Goal: Transaction & Acquisition: Download file/media

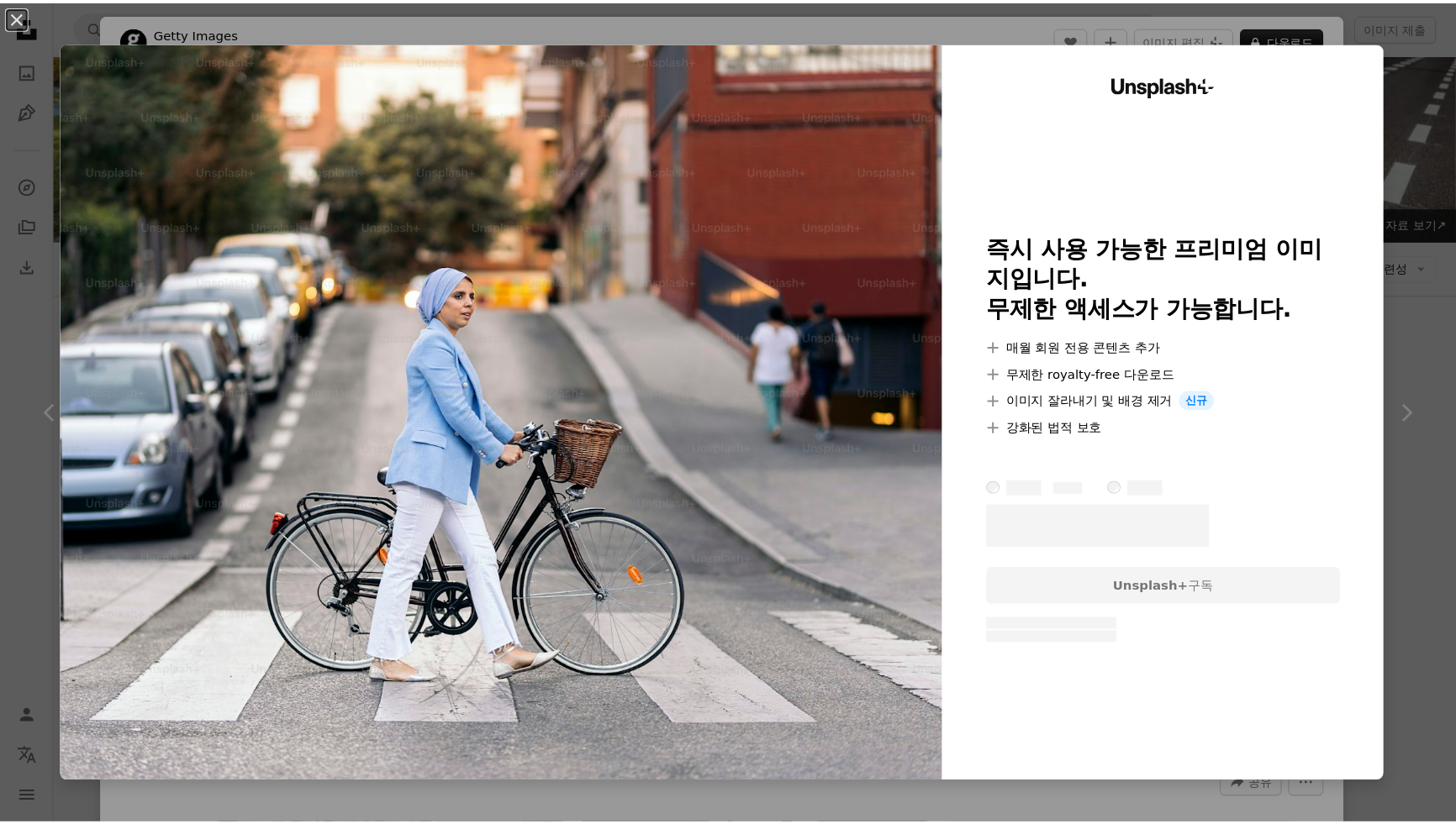
scroll to position [1222, 0]
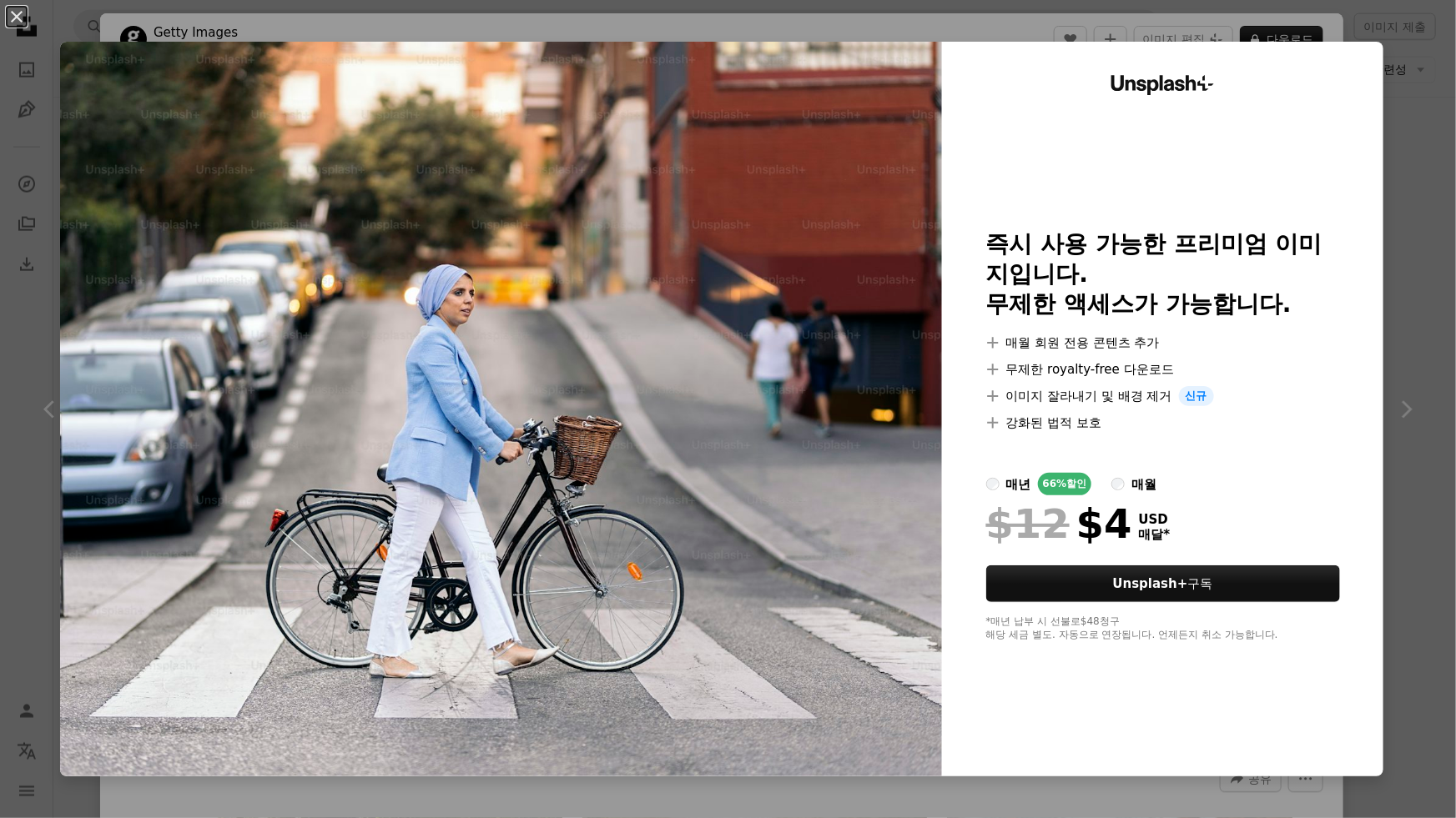
drag, startPoint x: 731, startPoint y: 383, endPoint x: 1395, endPoint y: 283, distance: 671.5
click at [1395, 283] on div "An X shape Unsplash+ 즉시 사용 가능한 프리미엄 이미지입니다. 무제한 액세스가 가능합니다. A plus sign 매월 회원 전…" at bounding box center [728, 409] width 1456 height 818
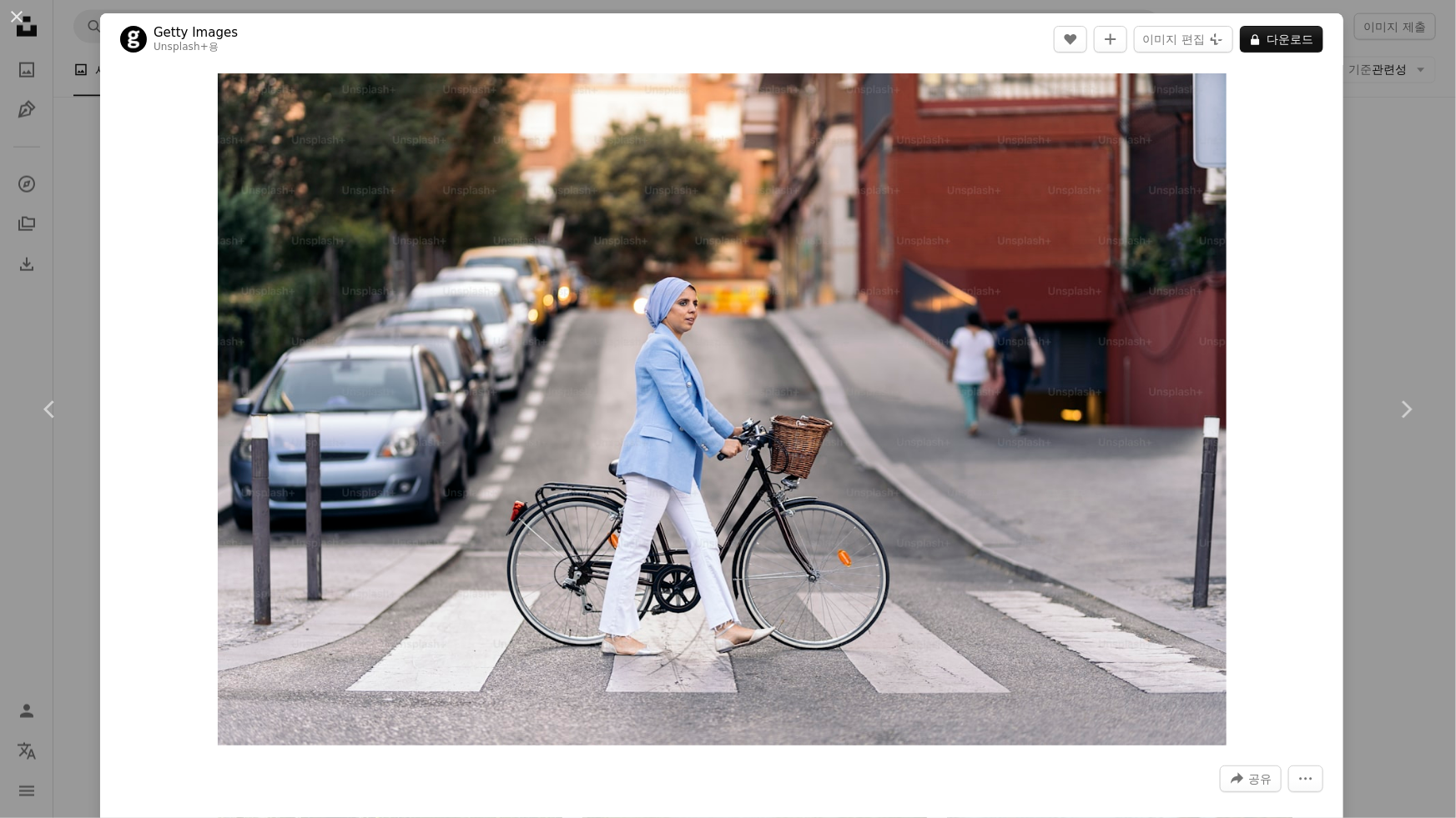
click at [1, 226] on div "An X shape Chevron left Chevron right Getty Images Unsplash+ 용 A heart A plus s…" at bounding box center [728, 409] width 1456 height 818
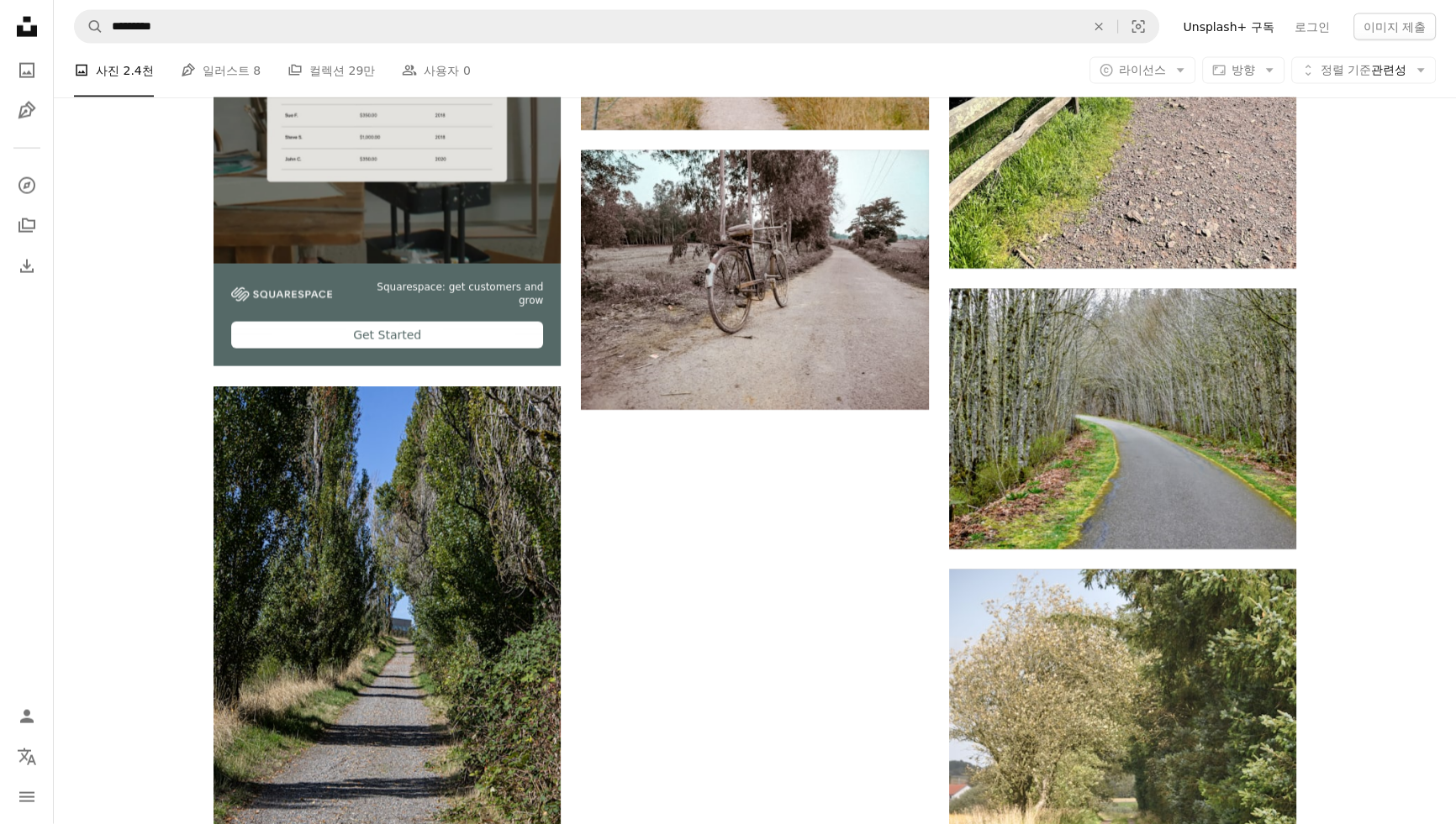
scroll to position [4886, 0]
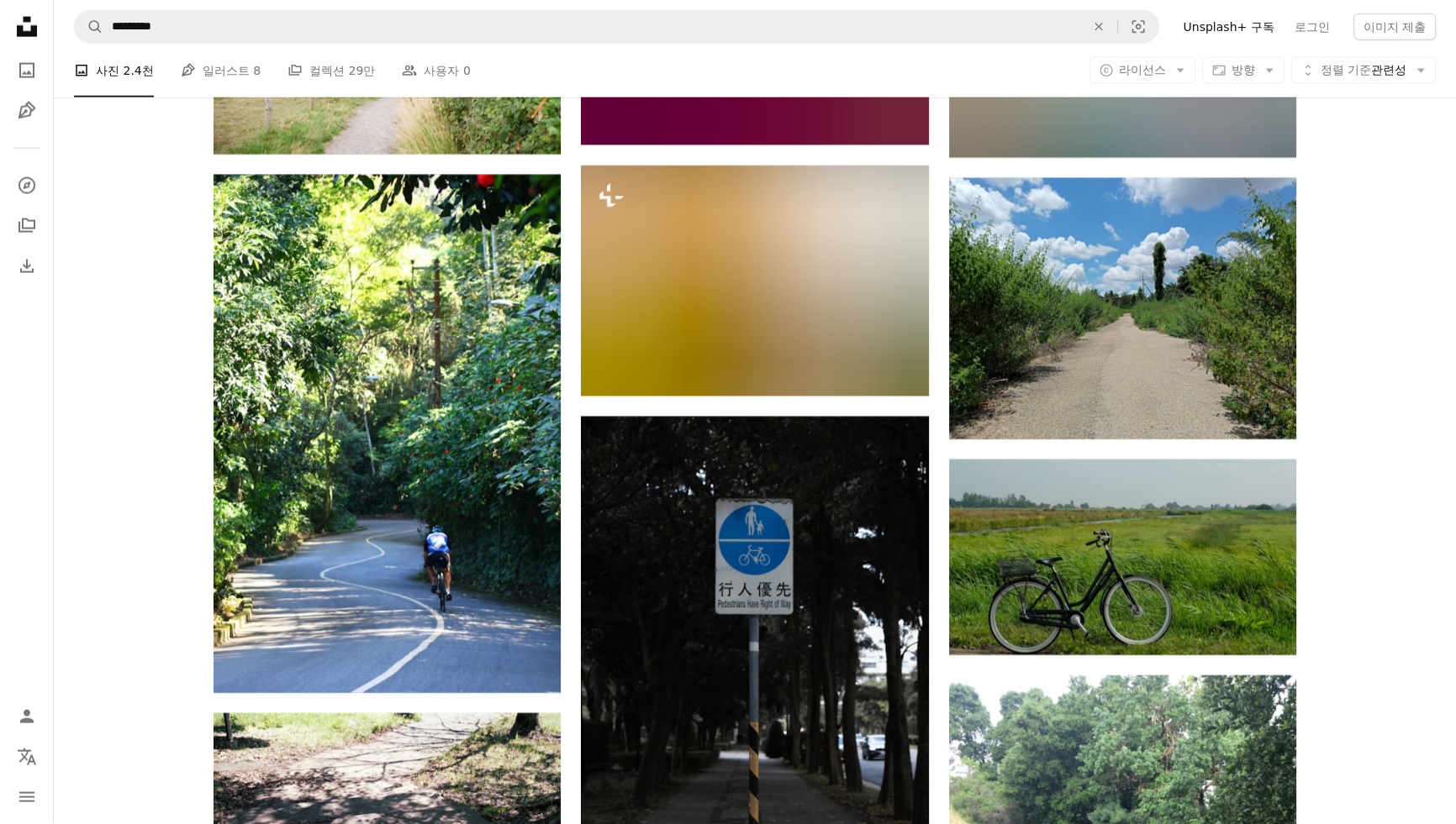
scroll to position [12831, 0]
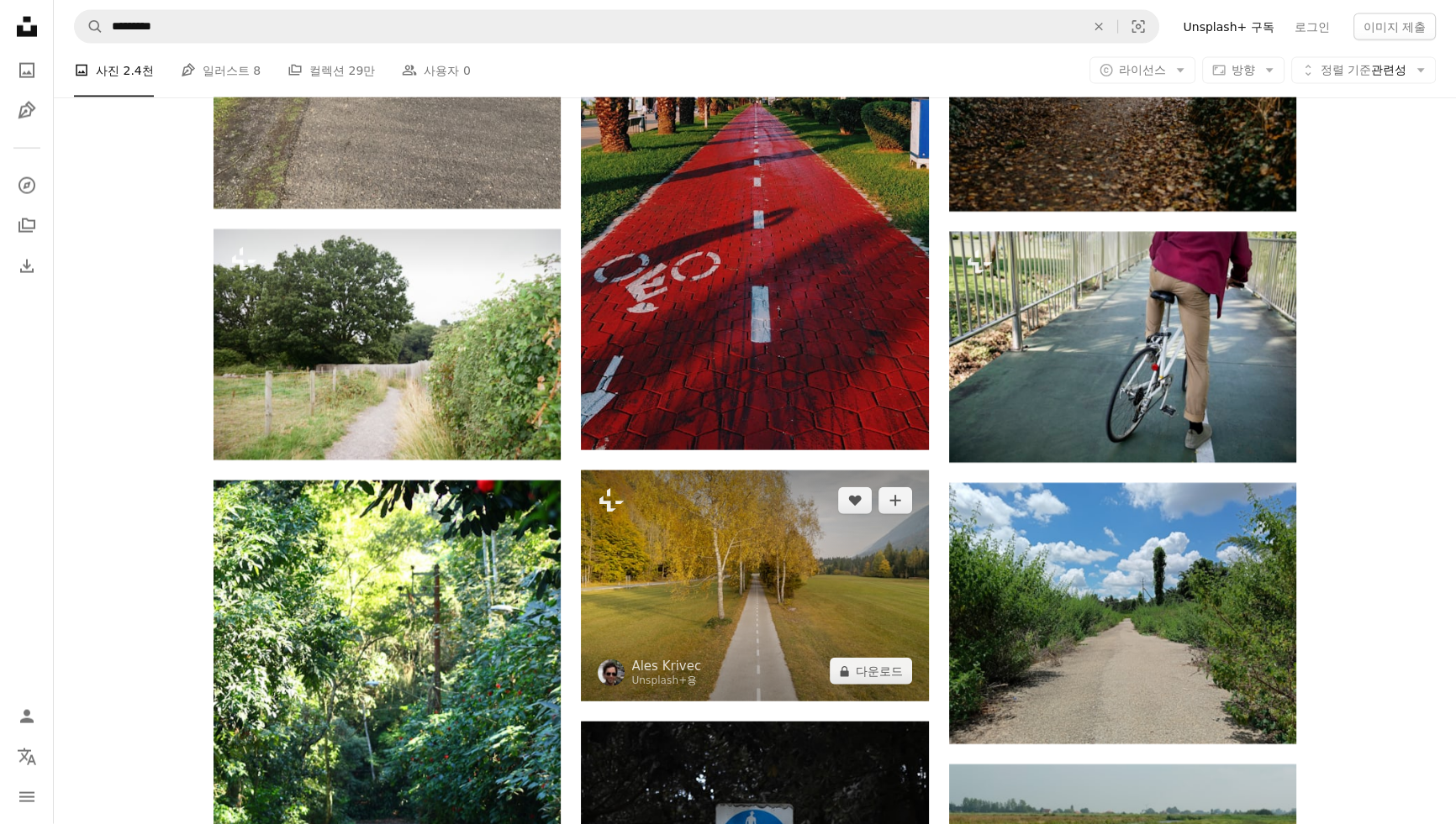
click at [816, 470] on img at bounding box center [754, 586] width 347 height 231
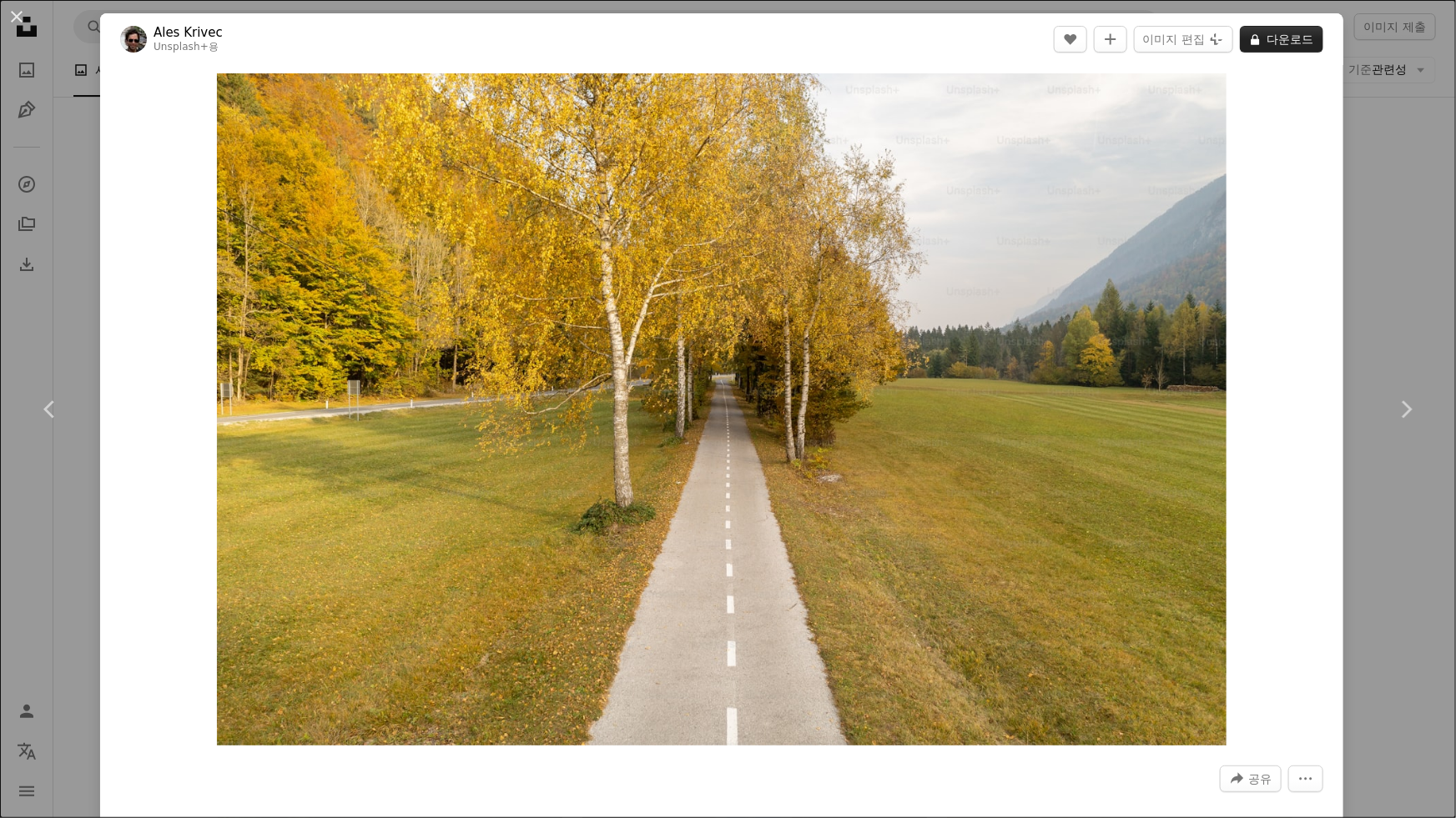
drag, startPoint x: 810, startPoint y: 424, endPoint x: 1270, endPoint y: 50, distance: 592.9
click at [1270, 47] on button "A lock 다운로드" at bounding box center [1281, 39] width 84 height 27
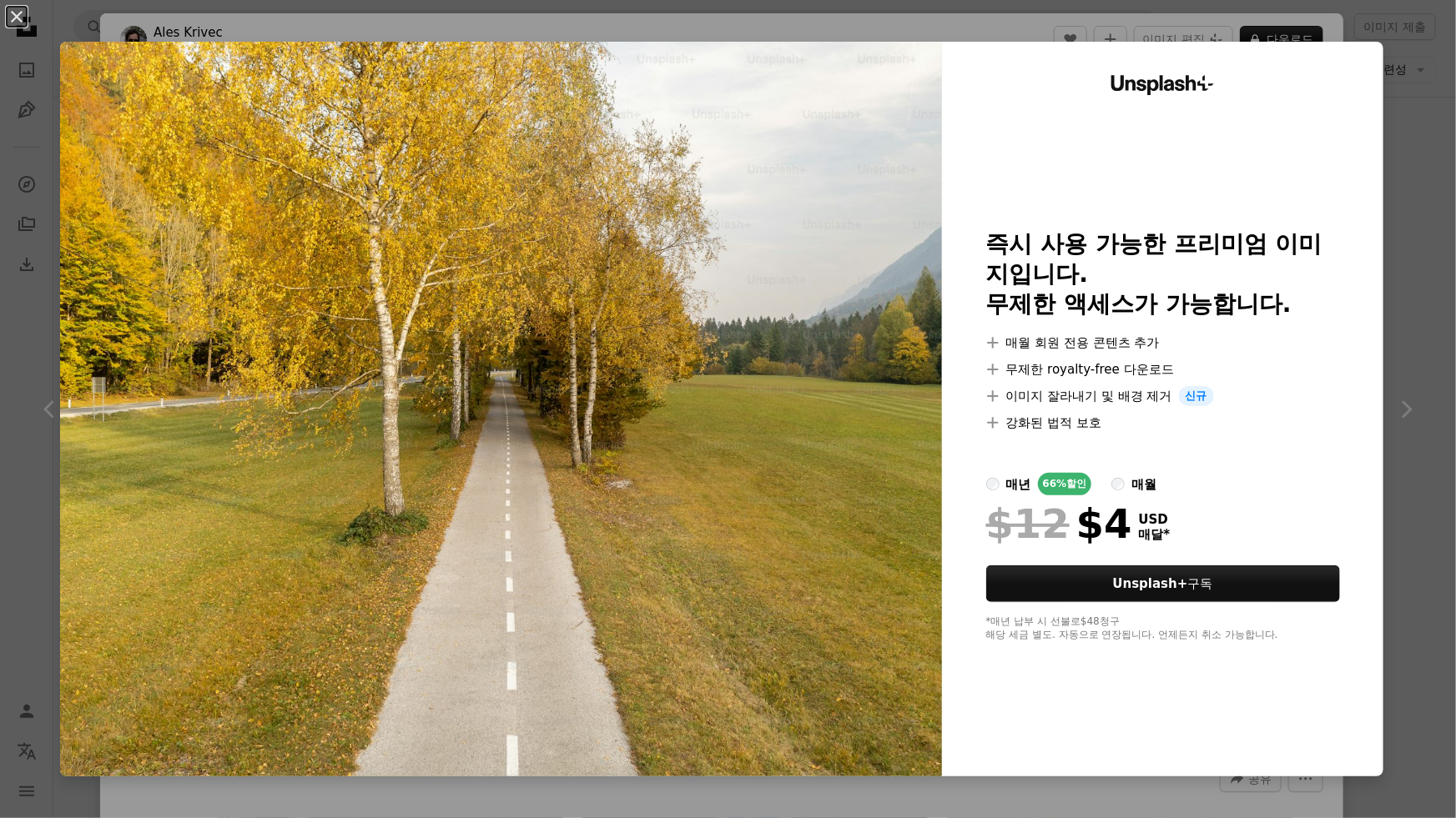
click at [1366, 549] on div "Unsplash+ 즉시 사용 가능한 프리미엄 이미지입니다. 무제한 액세스가 가능합니다. A plus sign 매월 회원 전용 콘텐츠 추가 A …" at bounding box center [1163, 409] width 441 height 735
click at [1369, 300] on div "Unsplash+ 즉시 사용 가능한 프리미엄 이미지입니다. 무제한 액세스가 가능합니다. A plus sign 매월 회원 전용 콘텐츠 추가 A …" at bounding box center [1163, 409] width 441 height 735
click at [14, 24] on button "An X shape" at bounding box center [16, 16] width 20 height 20
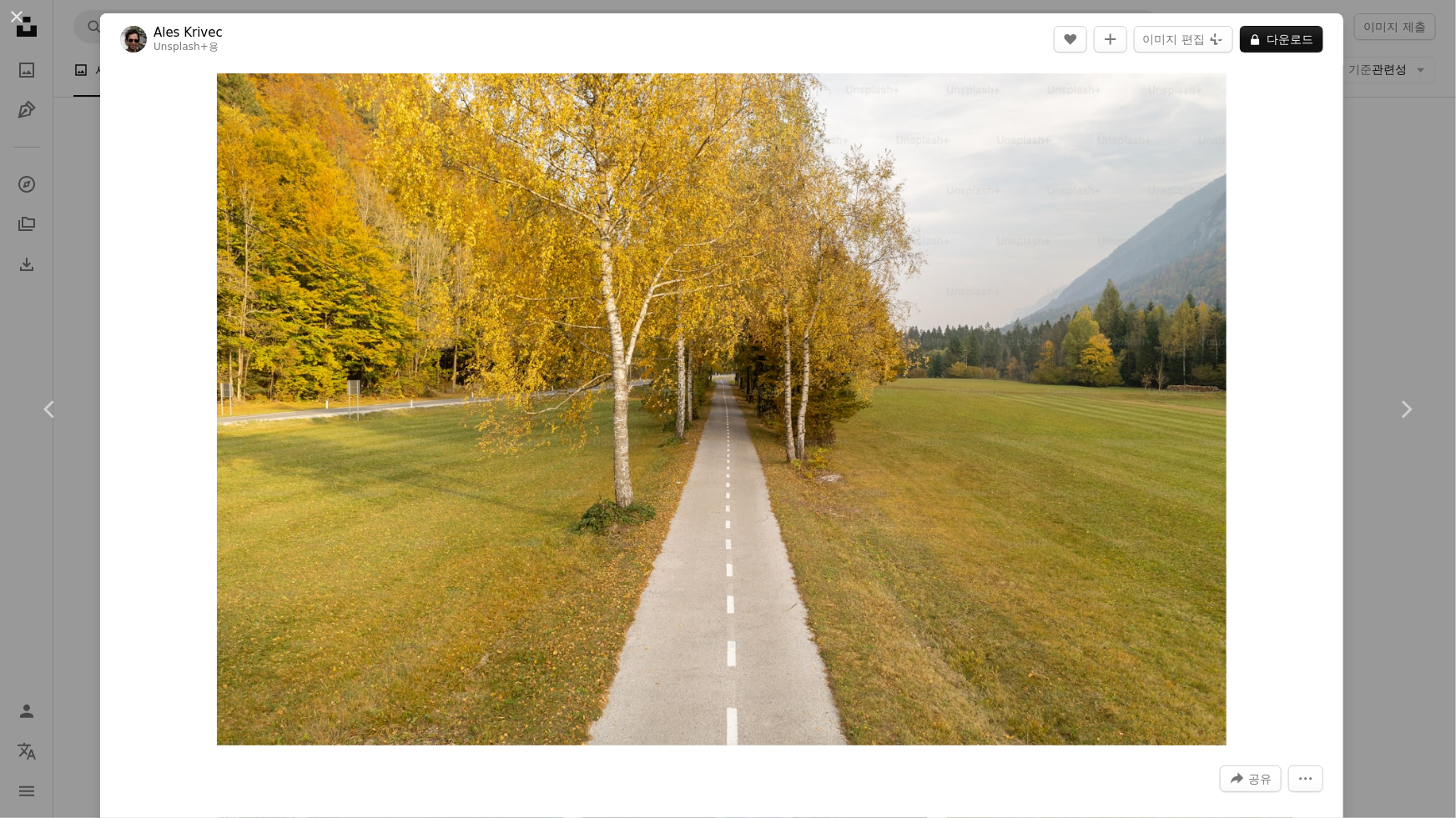
click at [117, 301] on div "Zoom in" at bounding box center [722, 410] width 1243 height 689
click at [72, 348] on link "Chevron left" at bounding box center [50, 409] width 101 height 160
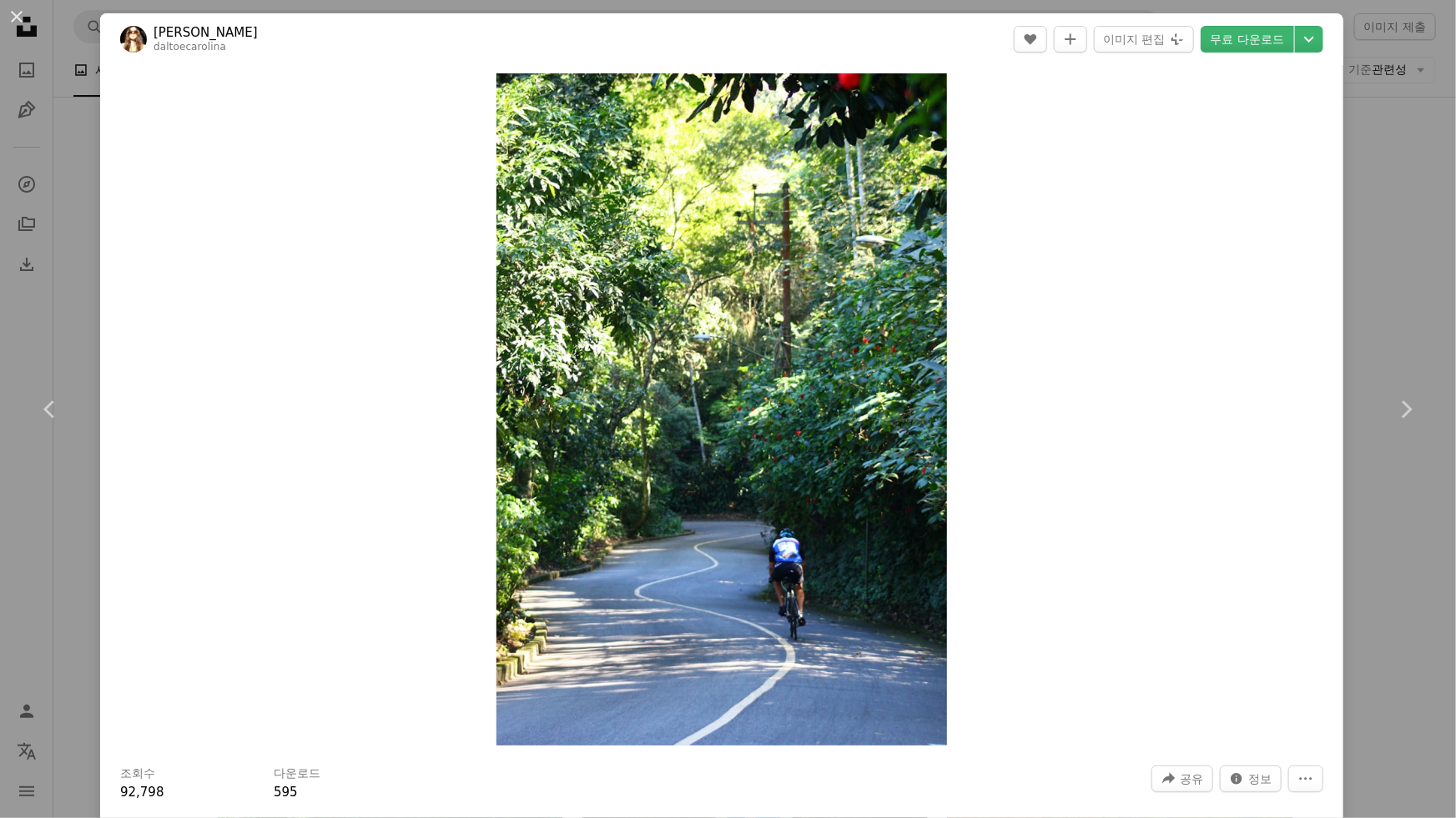
click at [1378, 89] on div "An X shape Chevron left Chevron right carolina daltoe daltoecarolina A heart A …" at bounding box center [728, 409] width 1456 height 818
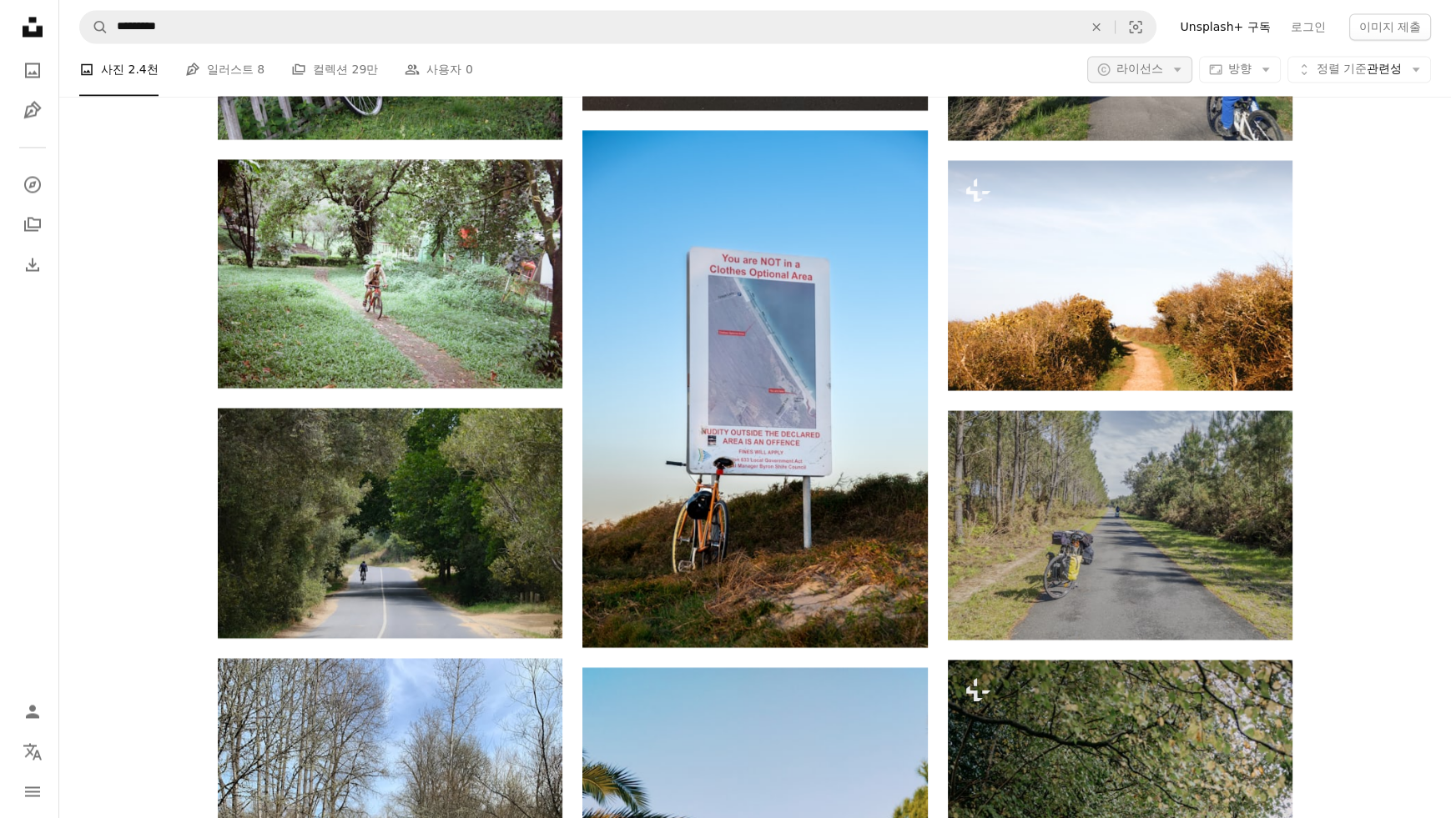
scroll to position [11828, 0]
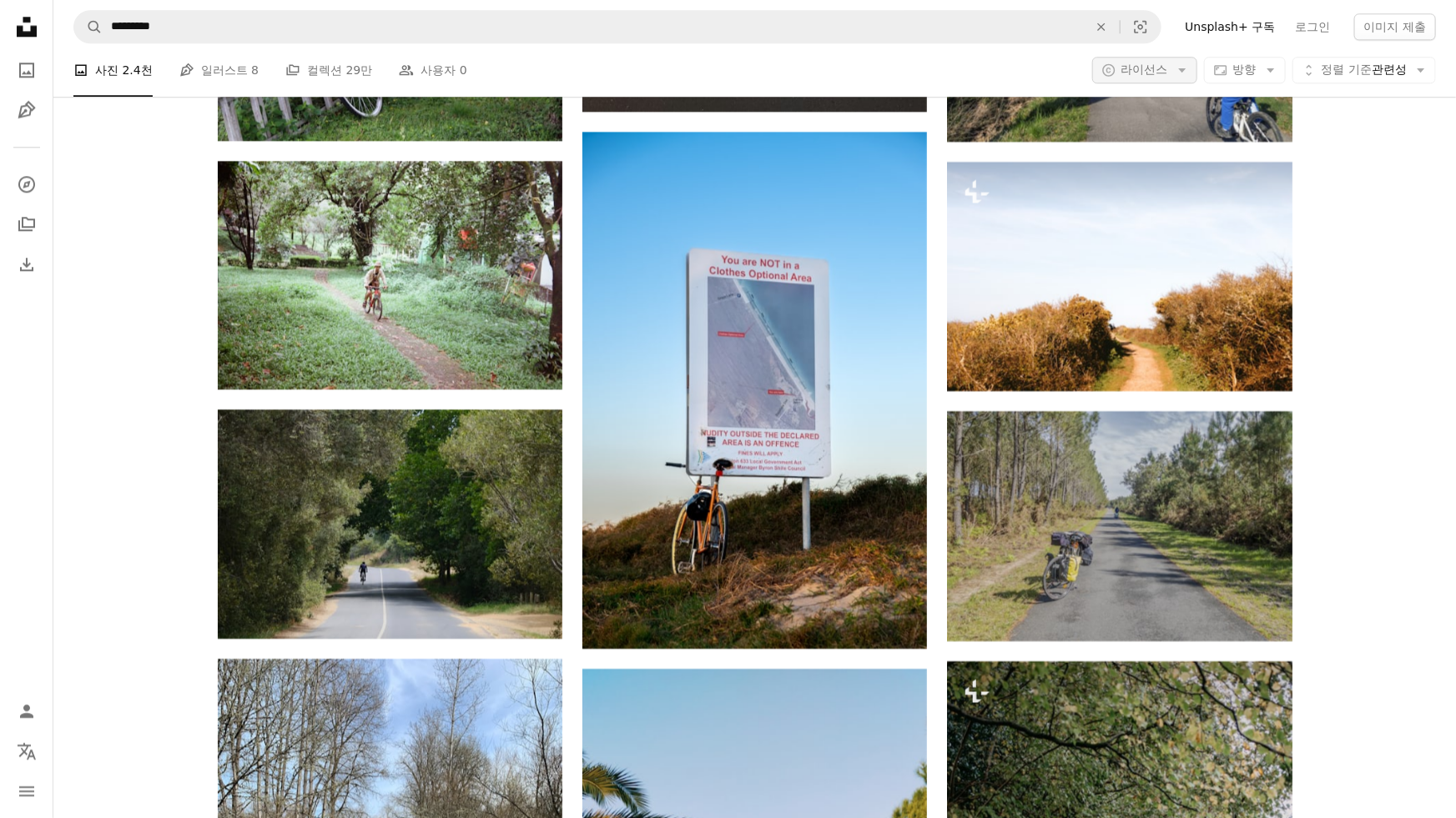
click at [1143, 78] on span "라이선스" at bounding box center [1145, 70] width 47 height 17
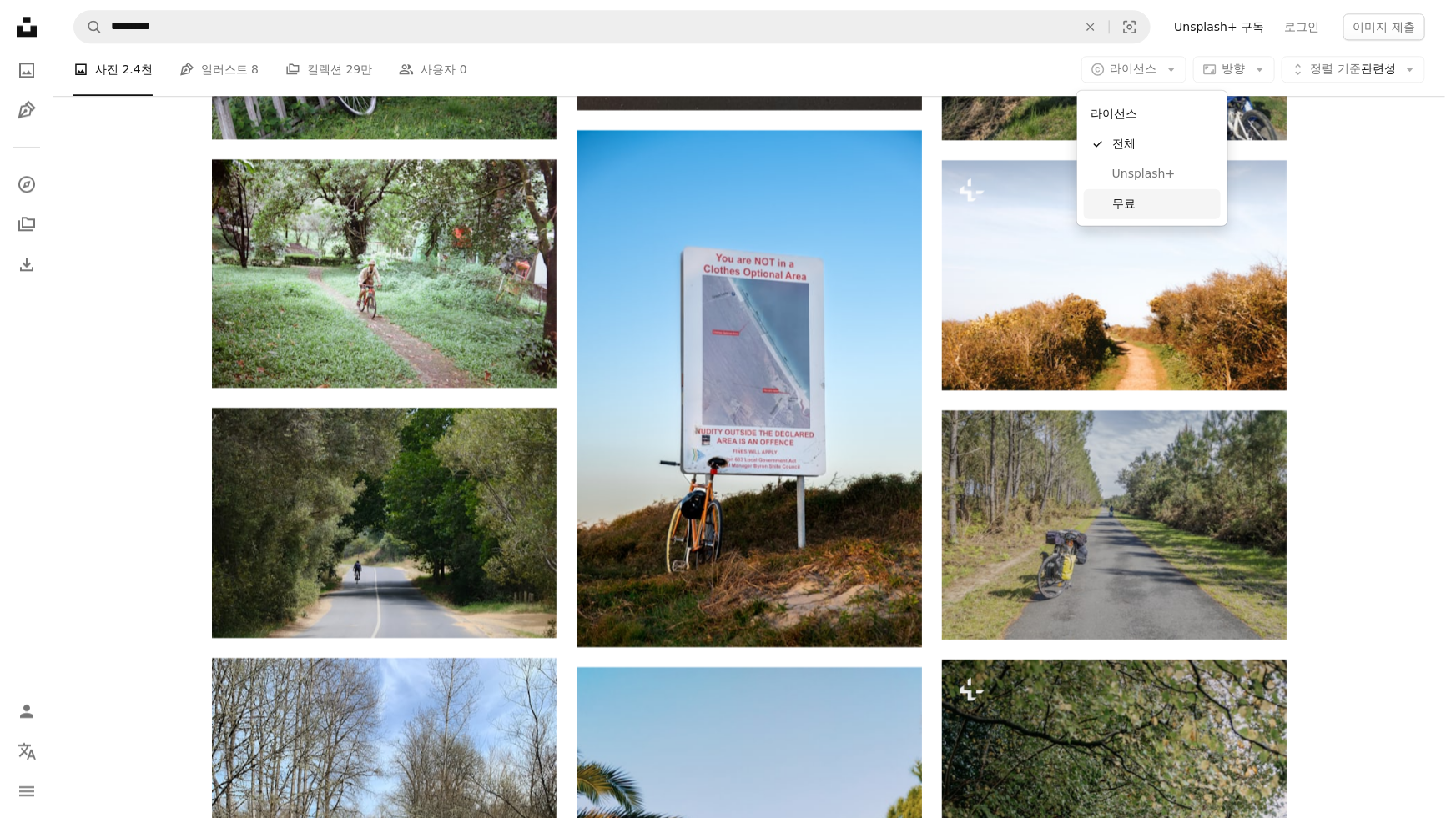
click at [1135, 203] on span "무료" at bounding box center [1163, 204] width 102 height 17
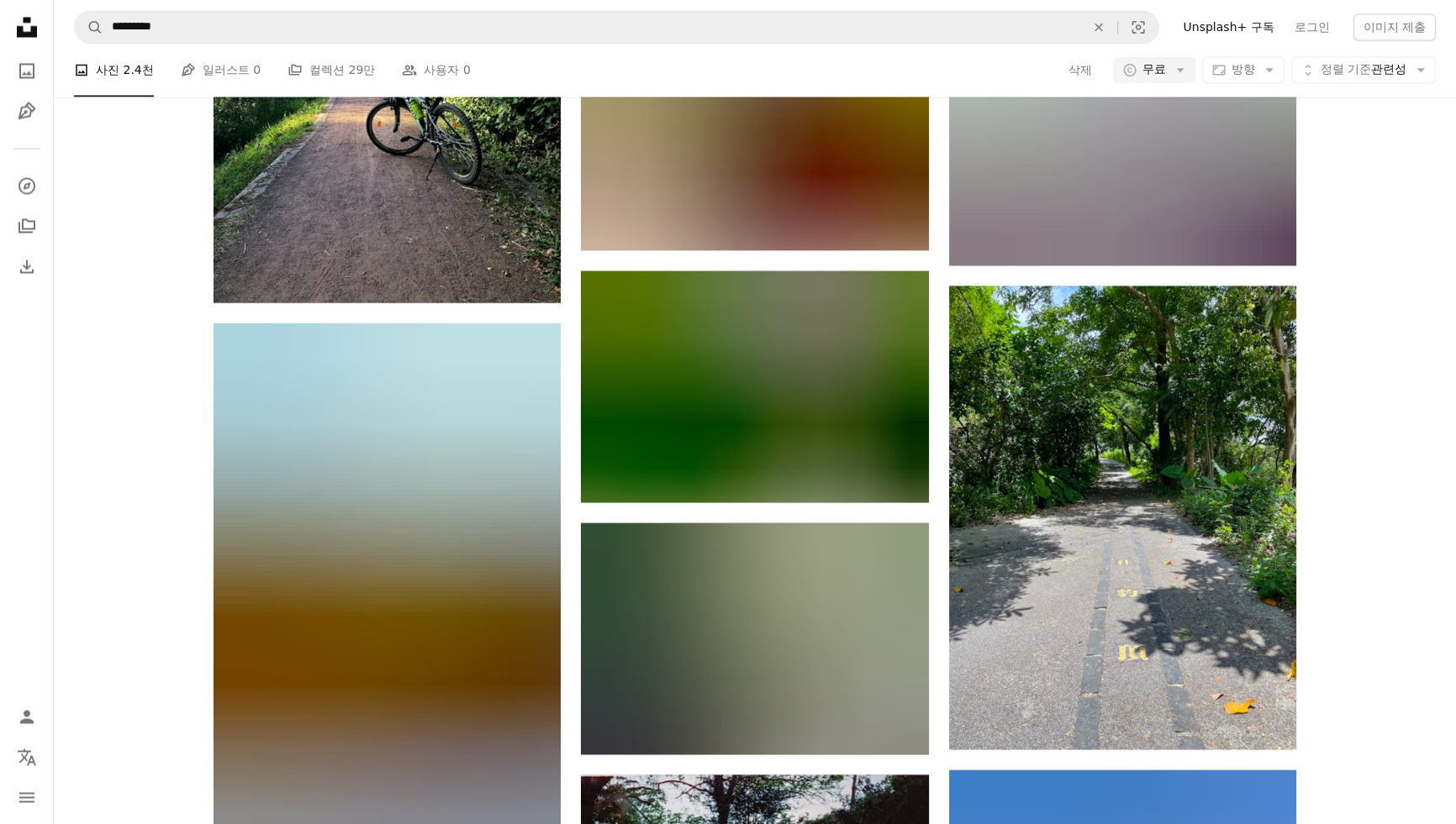
scroll to position [28421, 0]
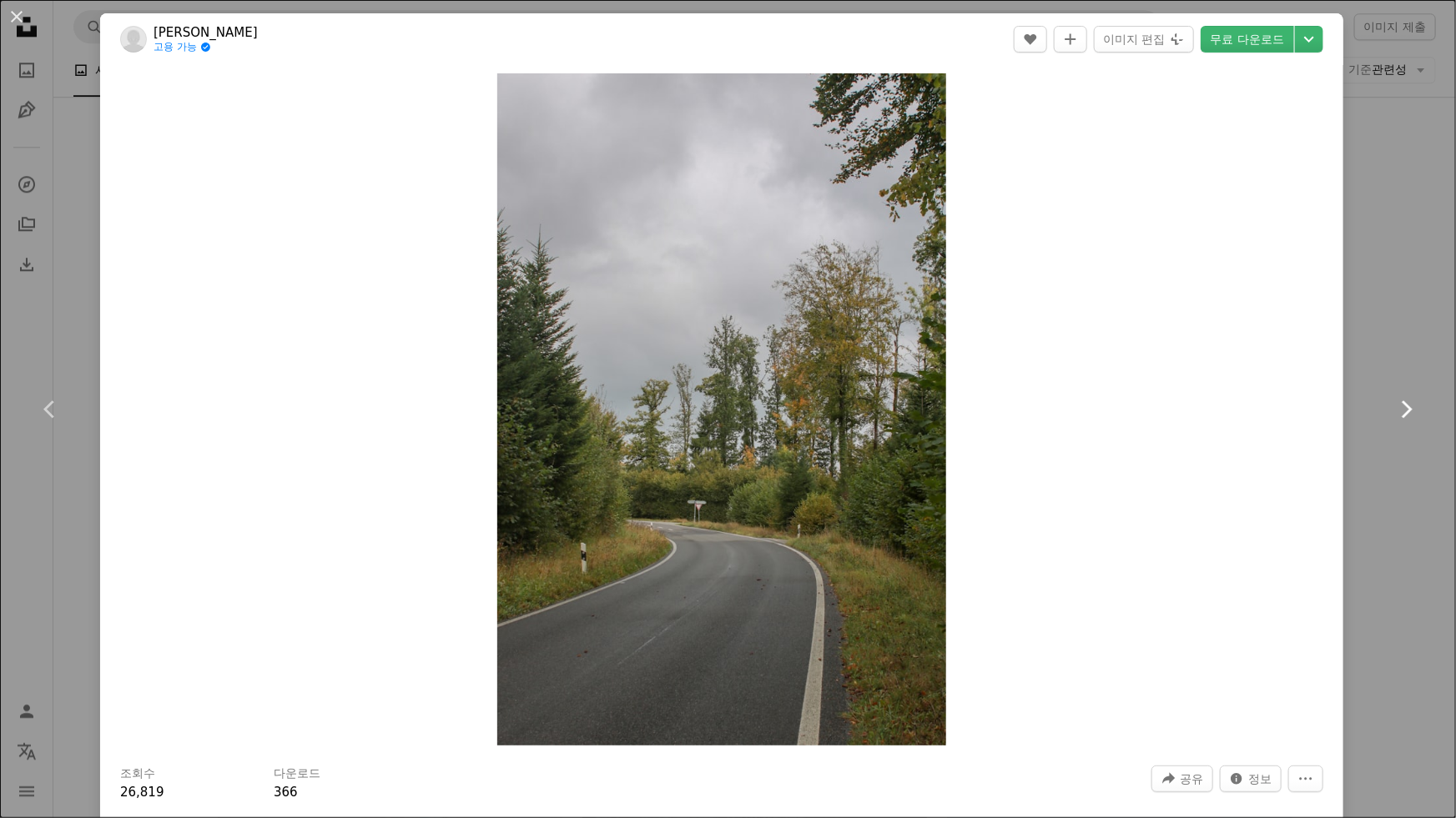
click at [1393, 459] on link "Chevron right" at bounding box center [1407, 409] width 101 height 160
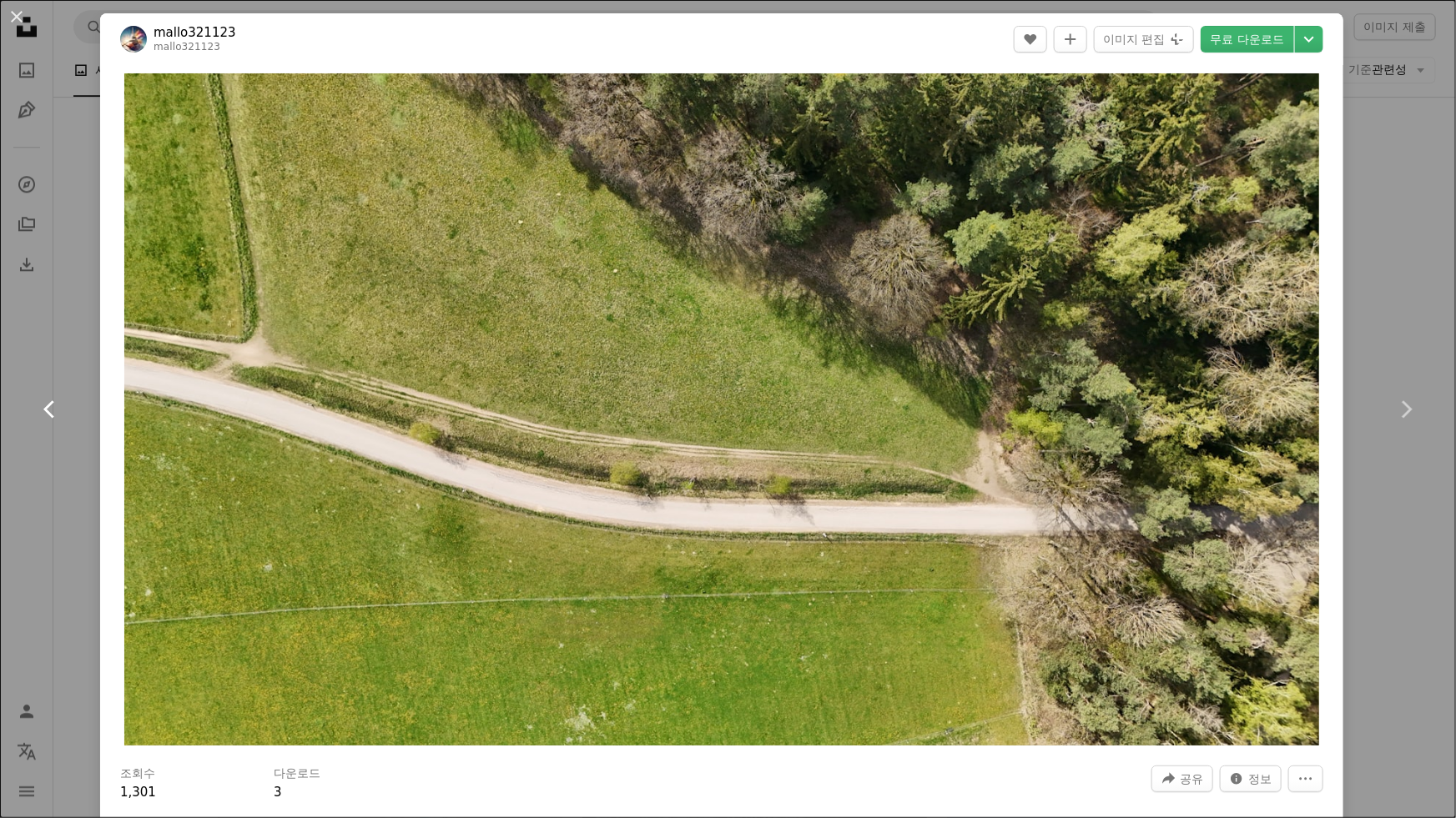
click at [3, 345] on link "Chevron left" at bounding box center [50, 409] width 101 height 160
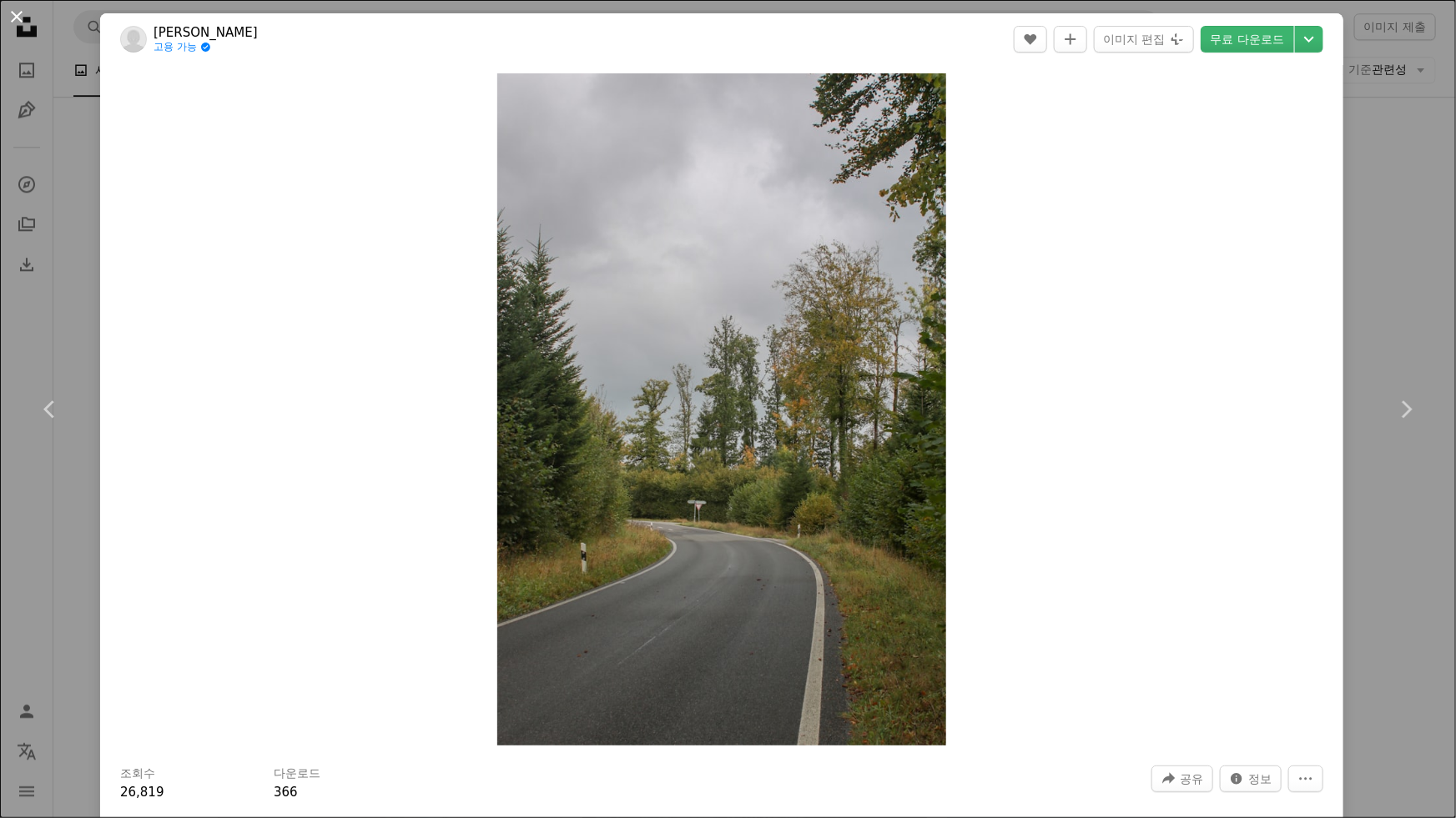
click at [17, 14] on button "An X shape" at bounding box center [16, 16] width 20 height 20
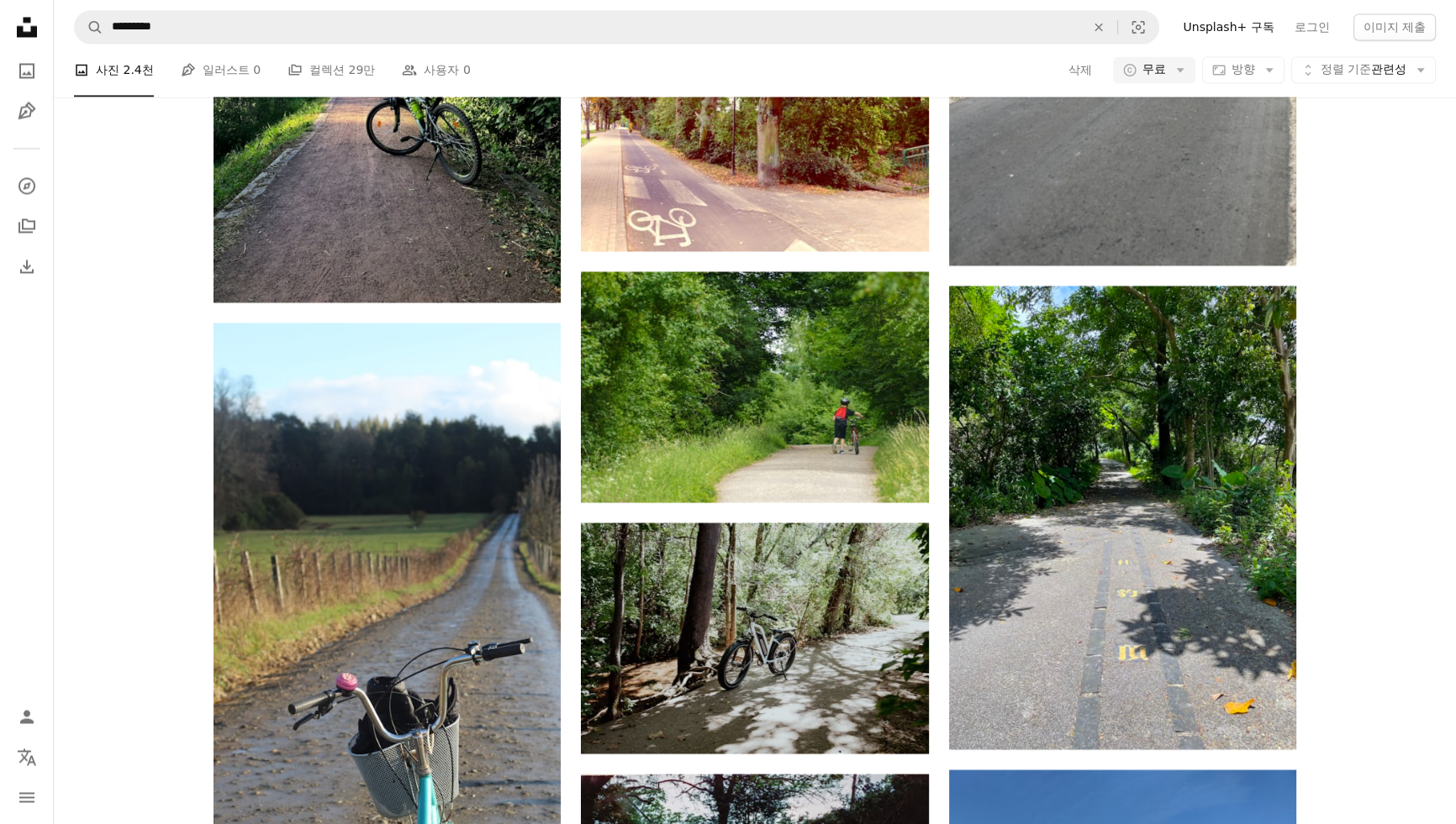
scroll to position [35144, 0]
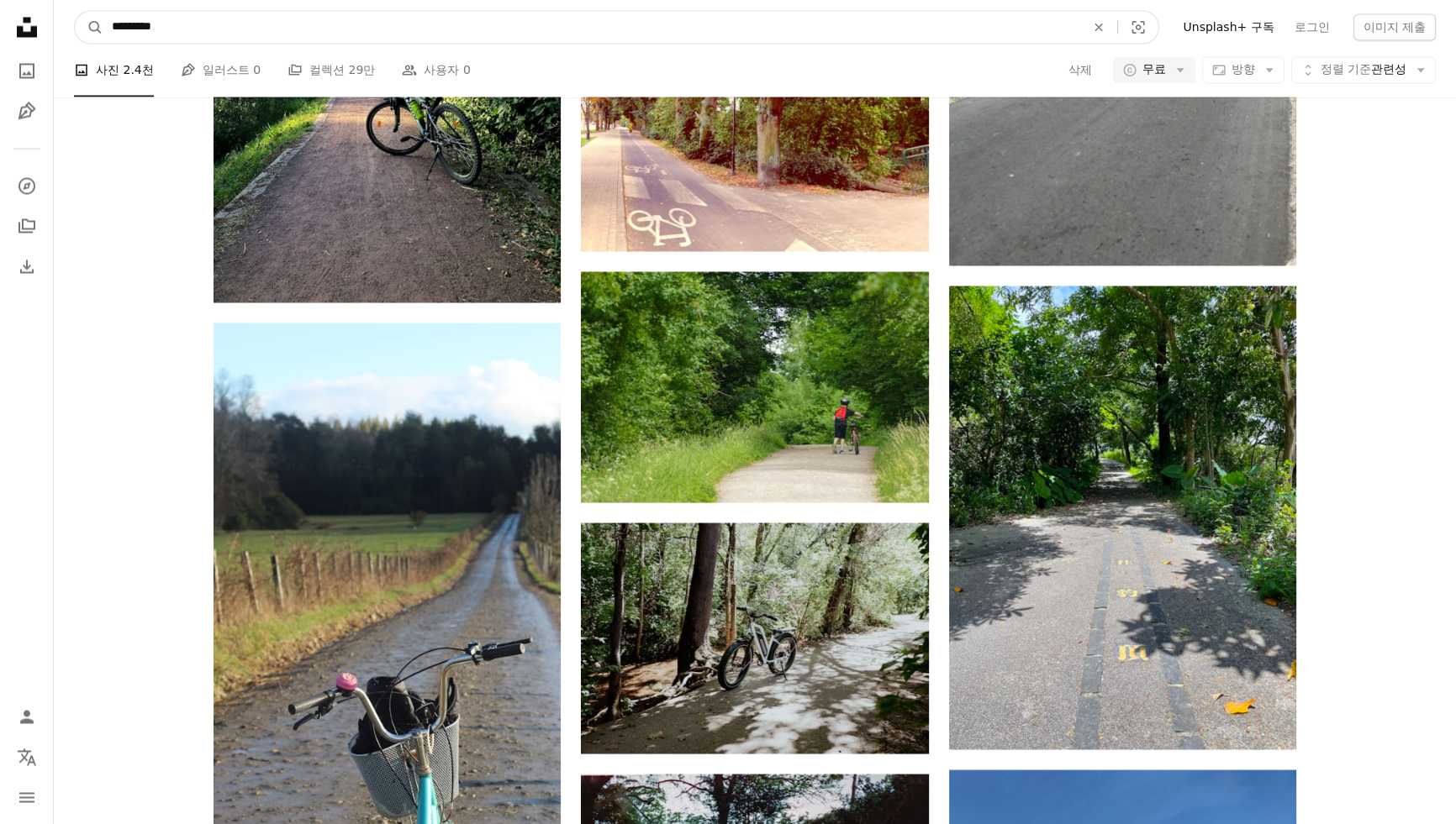
click at [218, 18] on input "*********" at bounding box center [592, 26] width 977 height 32
type input "*"
type input "**********"
click at [75, 11] on button "A magnifying glass" at bounding box center [89, 26] width 29 height 32
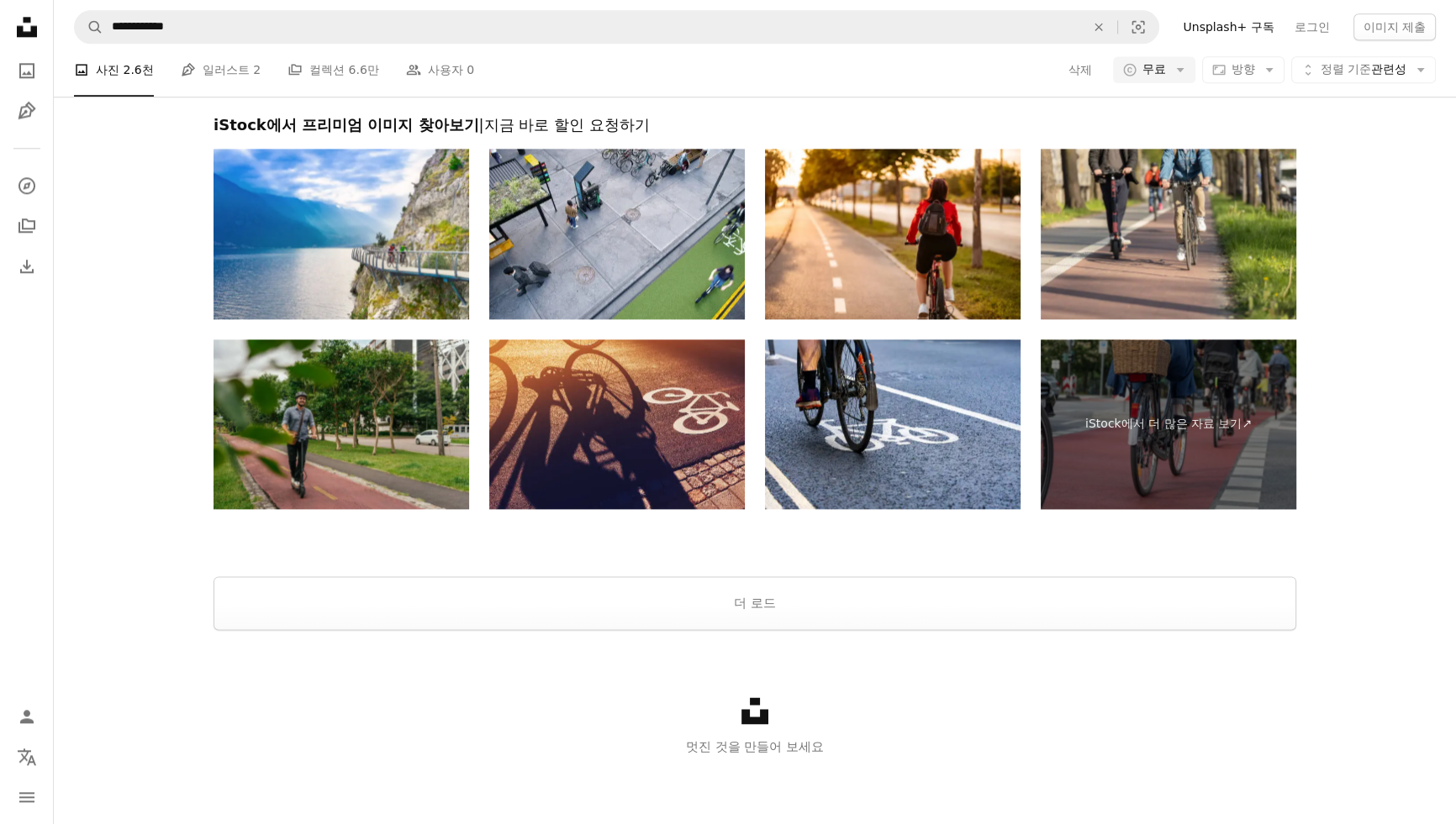
scroll to position [611, 0]
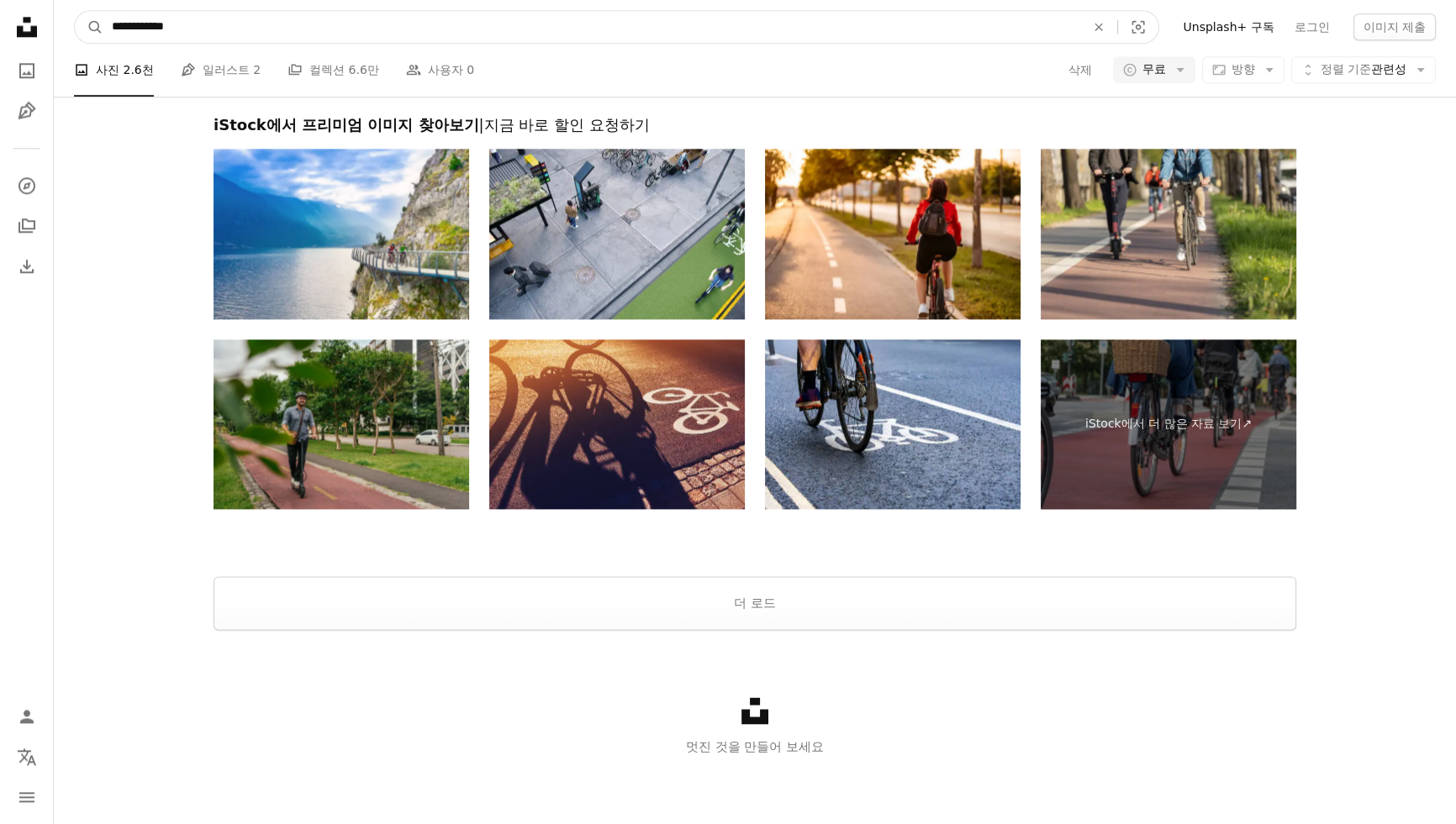
click at [387, 22] on input "**********" at bounding box center [592, 26] width 977 height 32
type input "**********"
click at [75, 11] on button "A magnifying glass" at bounding box center [89, 26] width 29 height 32
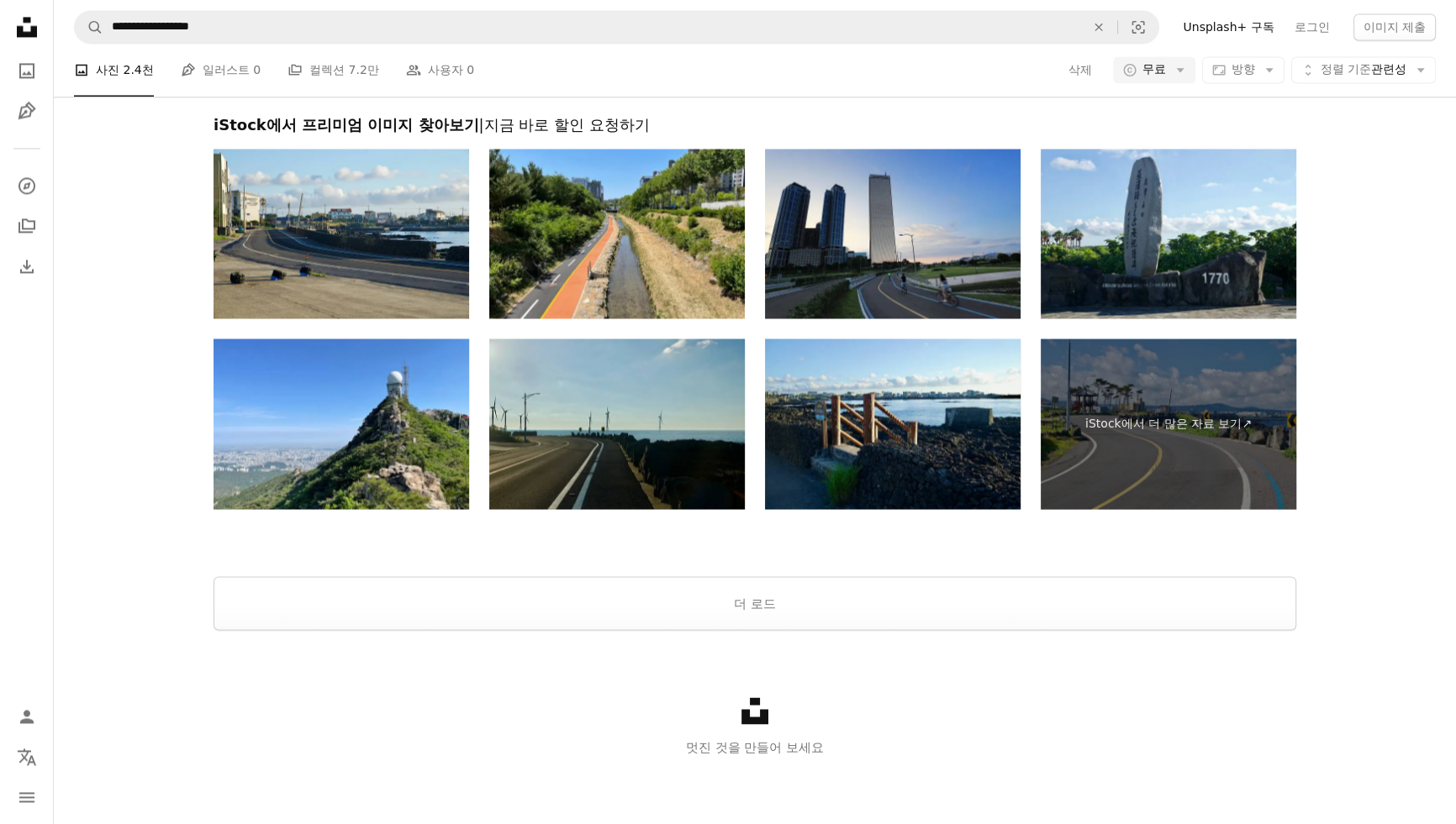
scroll to position [2370, 0]
click at [999, 601] on button "더 로드" at bounding box center [754, 603] width 1082 height 54
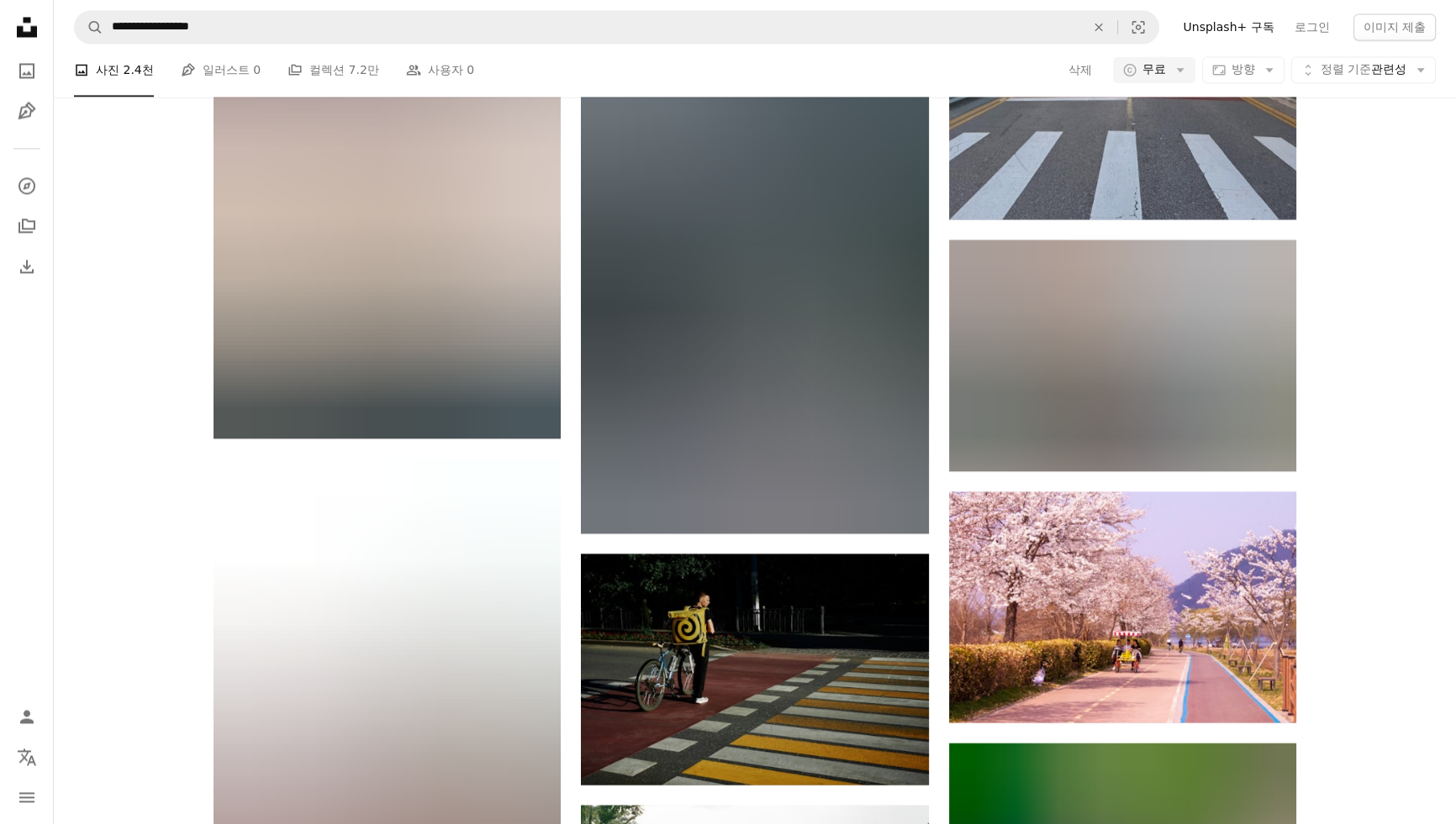
scroll to position [11538, 0]
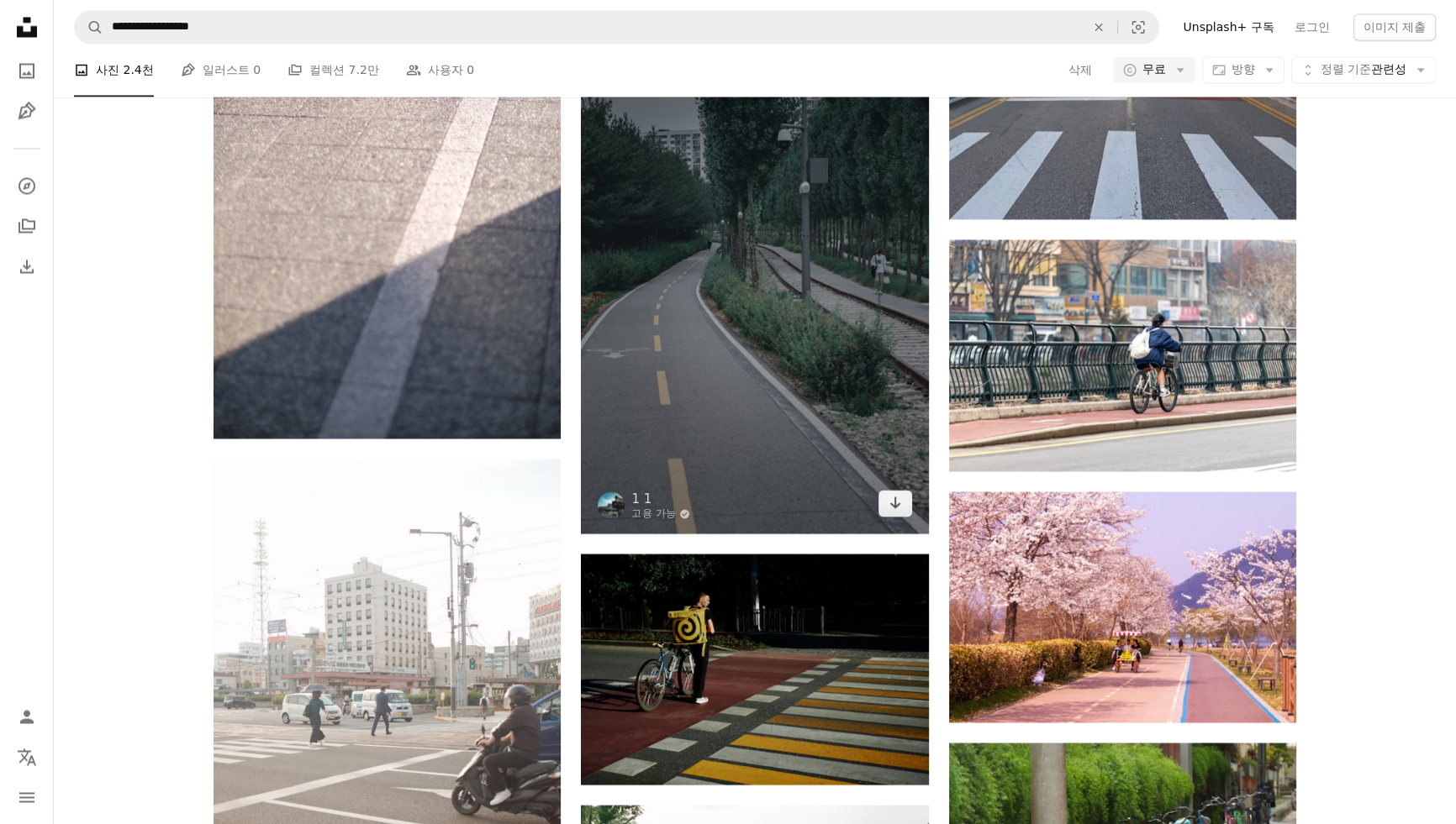
click at [796, 533] on img at bounding box center [754, 272] width 347 height 521
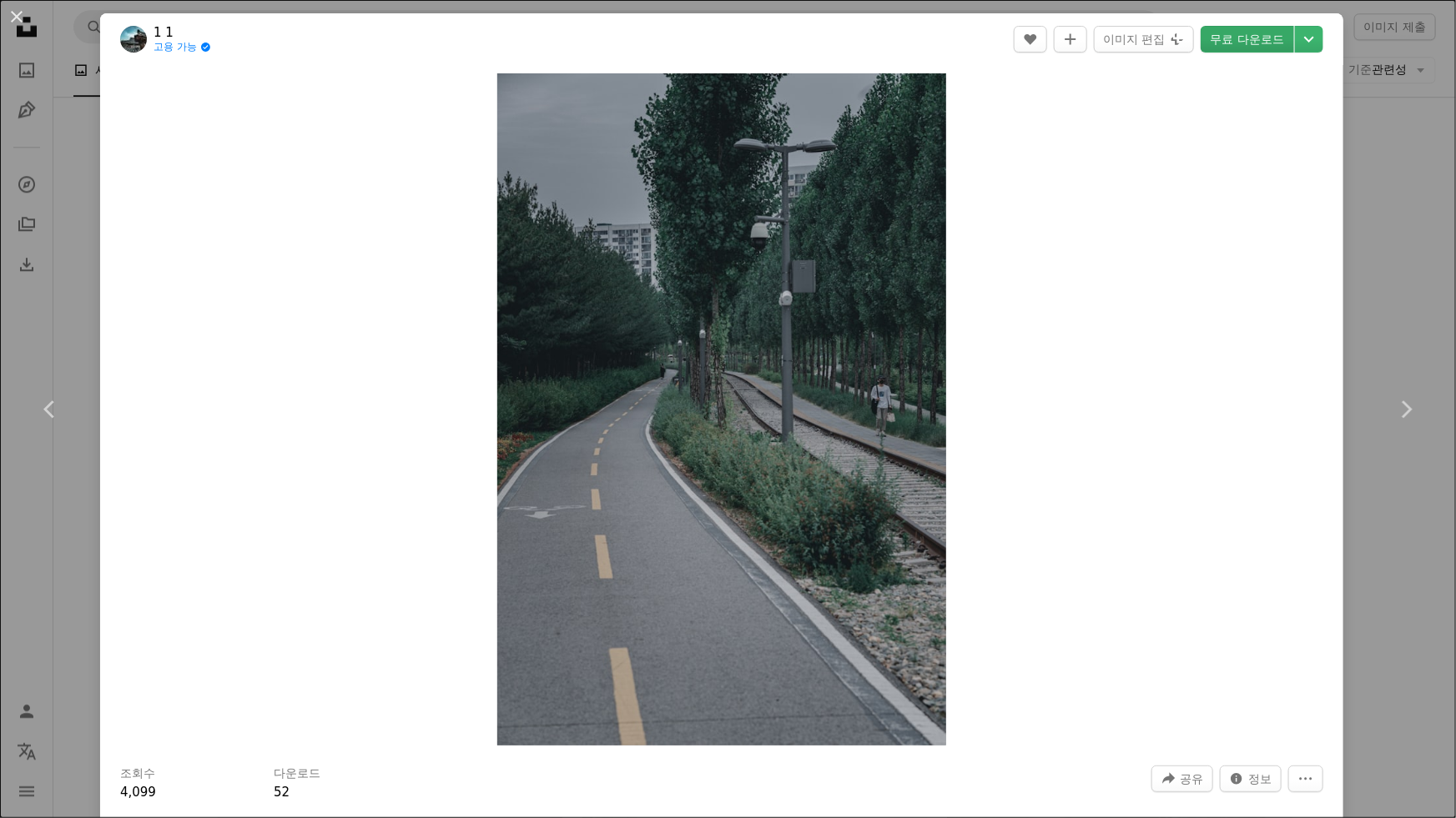
click at [1243, 49] on link "무료 다운로드" at bounding box center [1247, 39] width 93 height 27
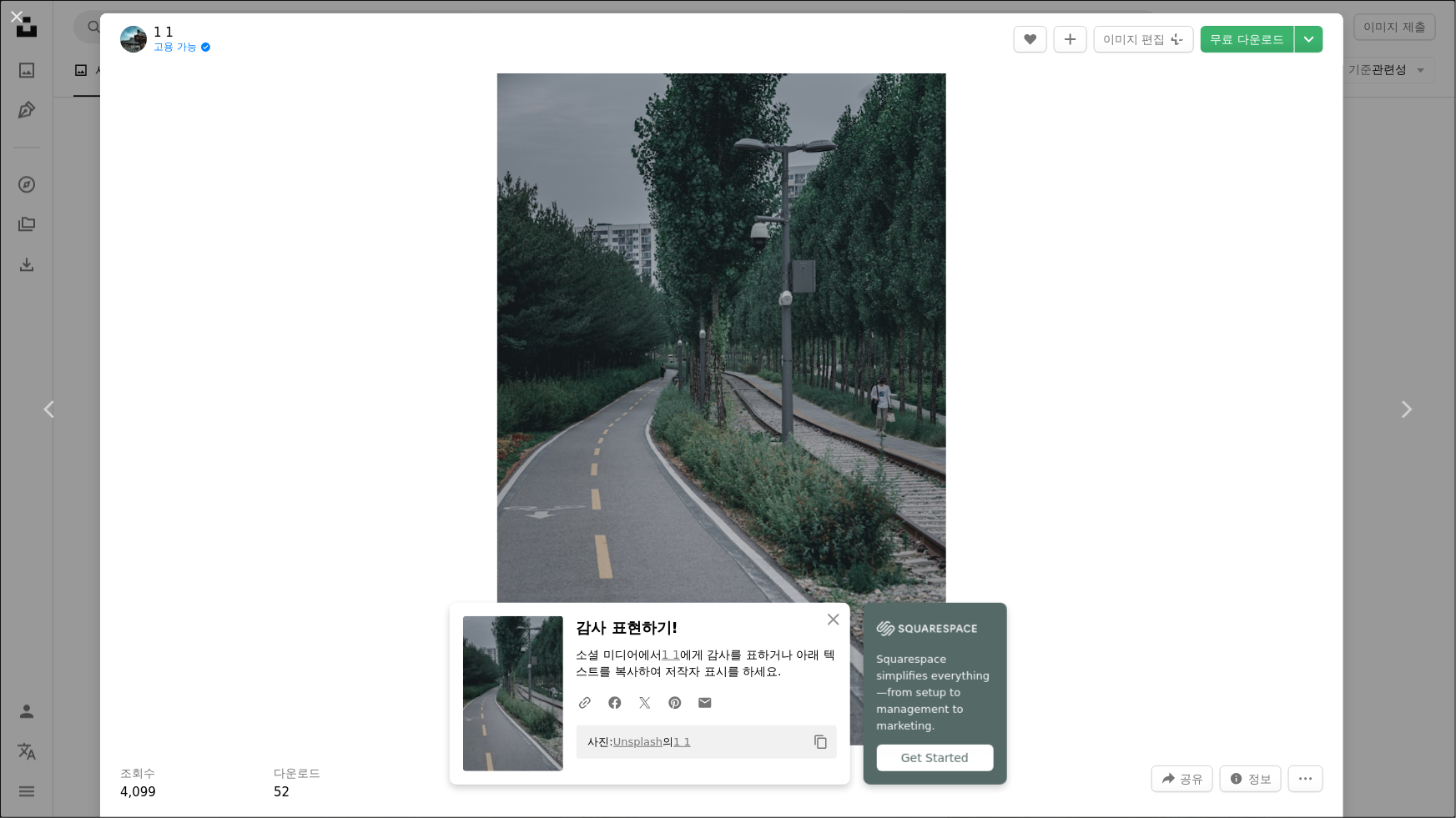
click at [563, 685] on img at bounding box center [513, 695] width 101 height 156
click at [1379, 229] on div "An X shape Chevron left Chevron right An X shape 닫기 감사 표현하기! 소셜 미디어에서 1 1 에게 감사…" at bounding box center [728, 409] width 1456 height 818
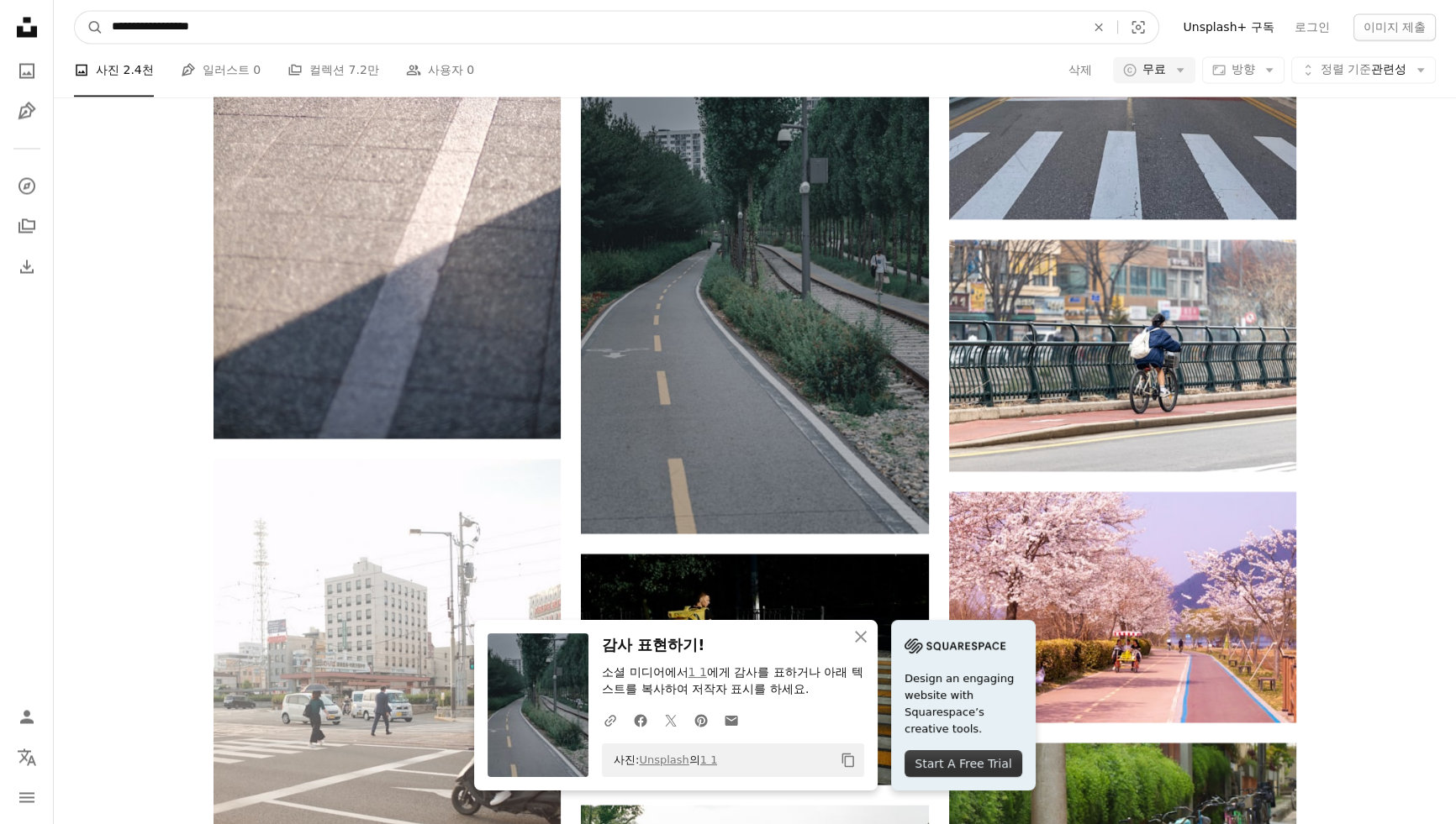
click at [226, 28] on input "**********" at bounding box center [592, 26] width 977 height 32
type input "**********"
click button "A magnifying glass" at bounding box center [89, 26] width 29 height 32
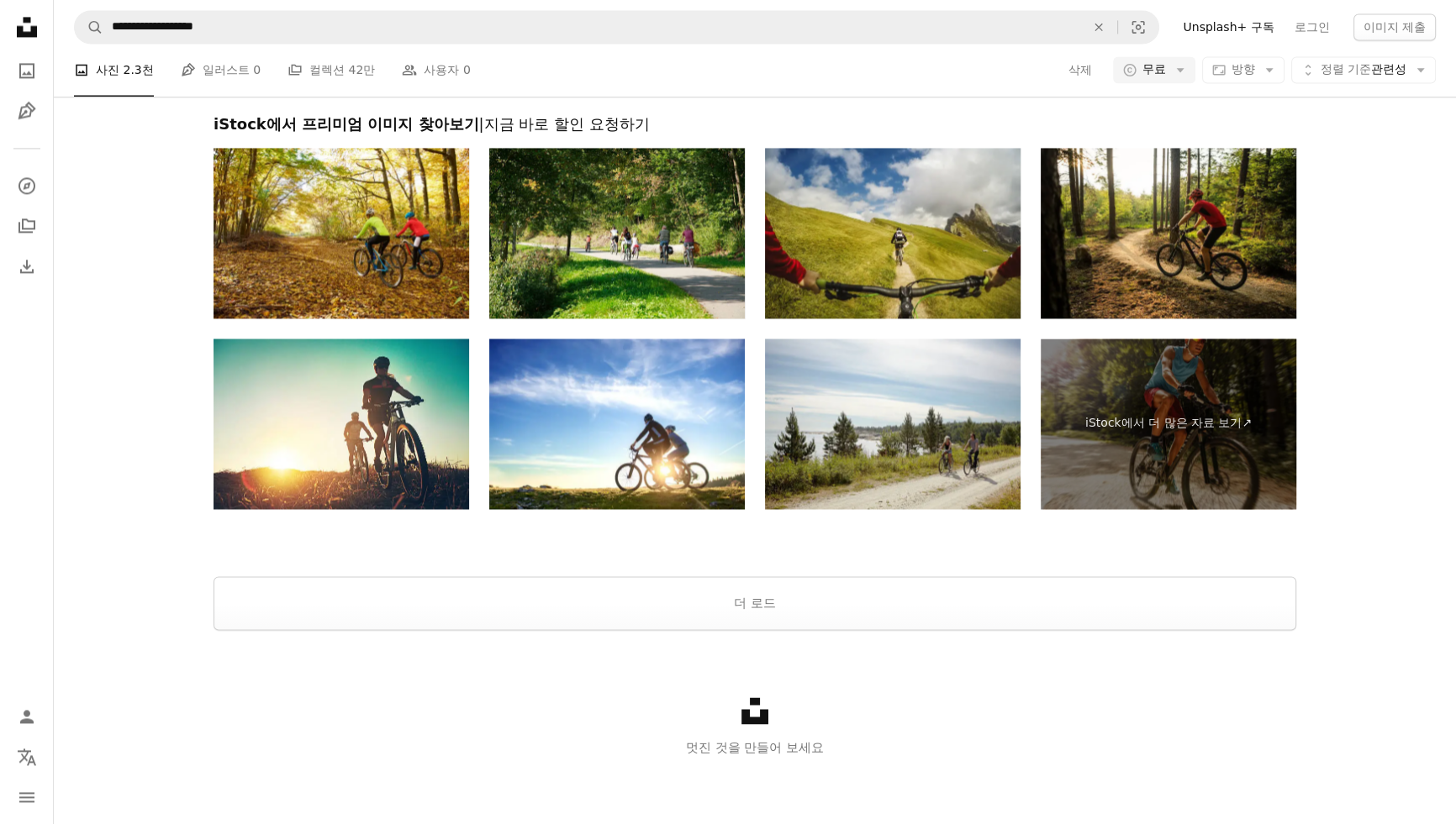
scroll to position [2591, 0]
click at [1031, 605] on button "더 로드" at bounding box center [754, 603] width 1082 height 54
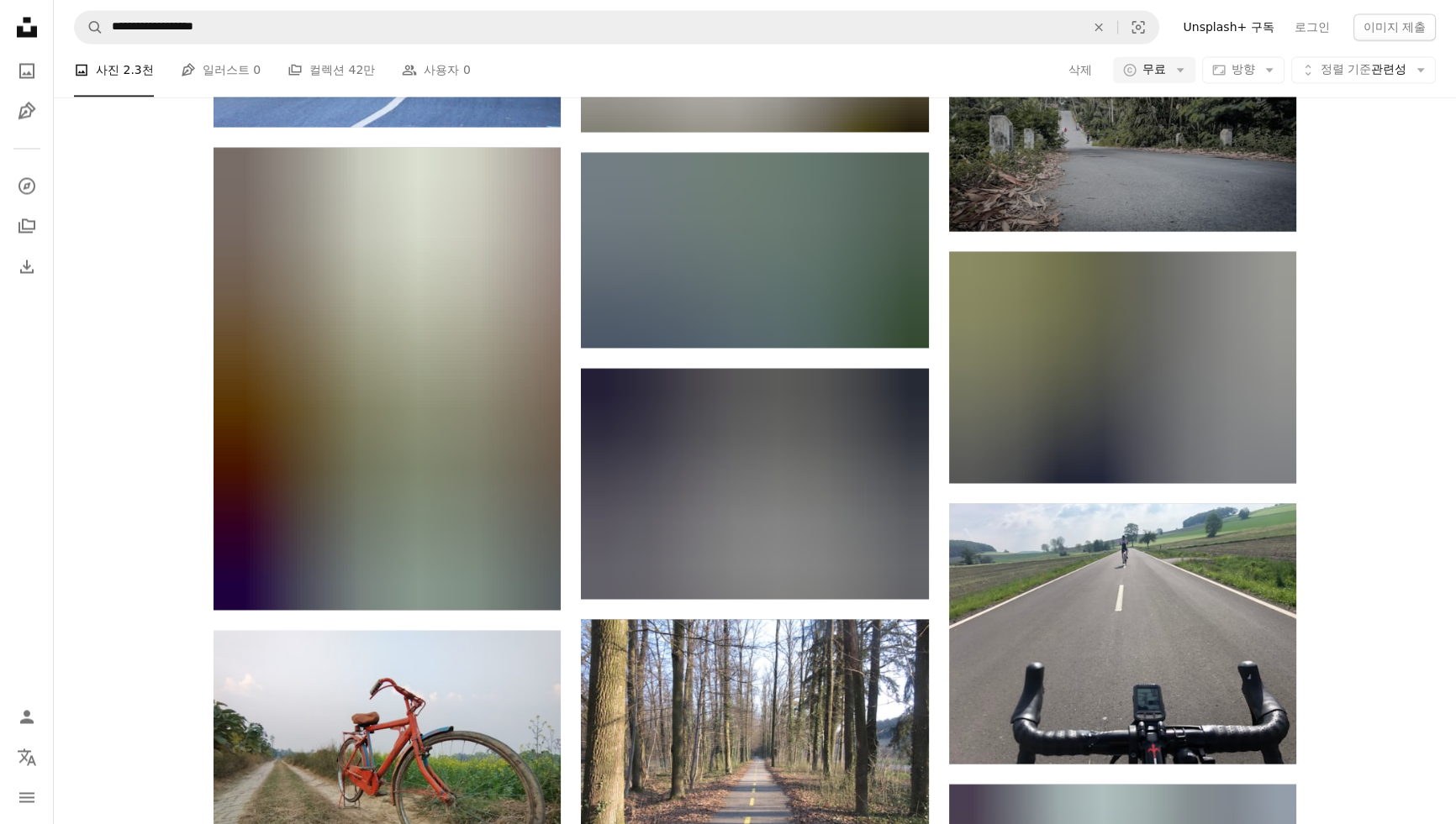
scroll to position [12066, 0]
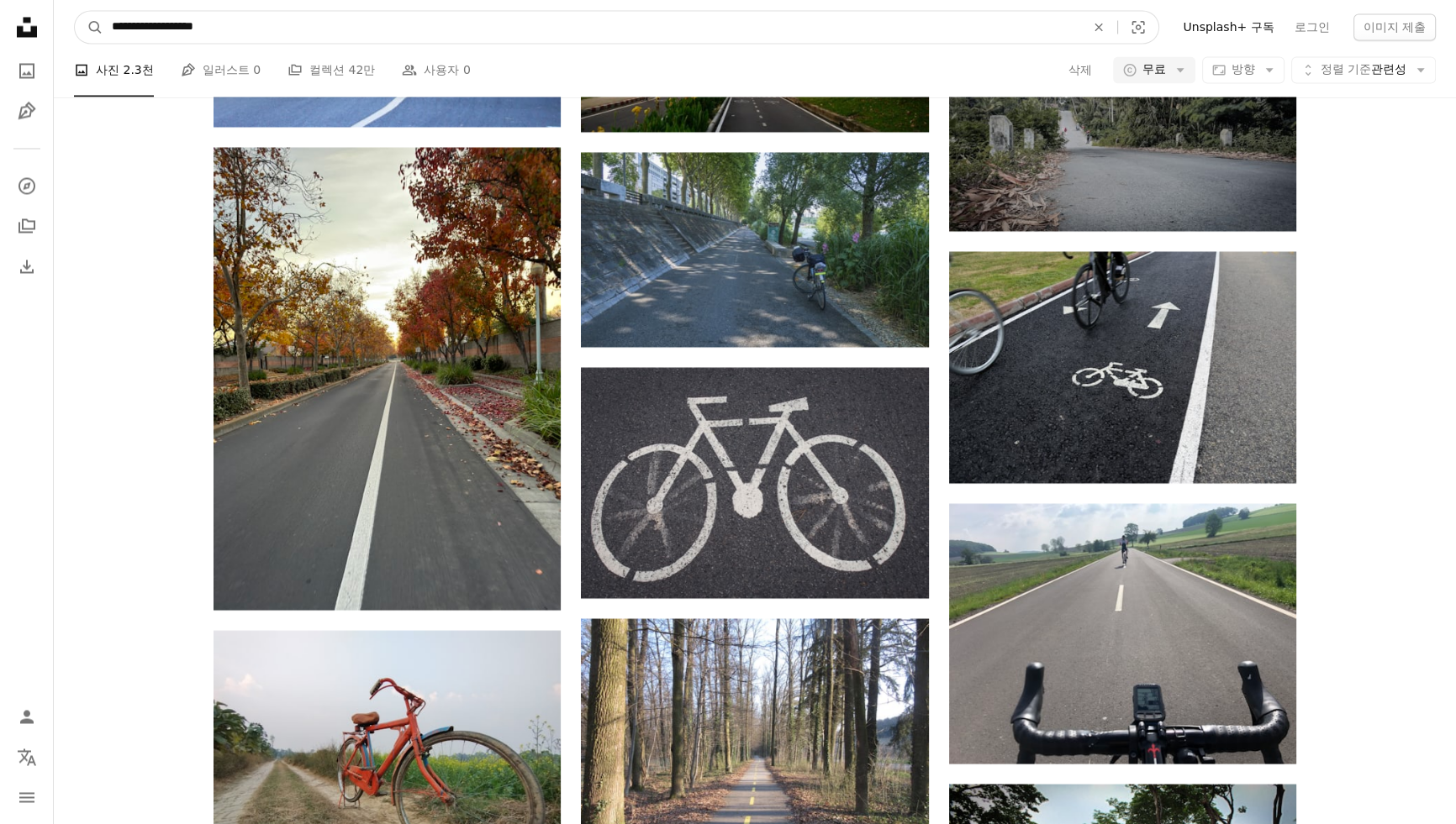
drag, startPoint x: 155, startPoint y: 24, endPoint x: 23, endPoint y: 4, distance: 133.5
type input "**********"
click button "A magnifying glass" at bounding box center [89, 26] width 29 height 32
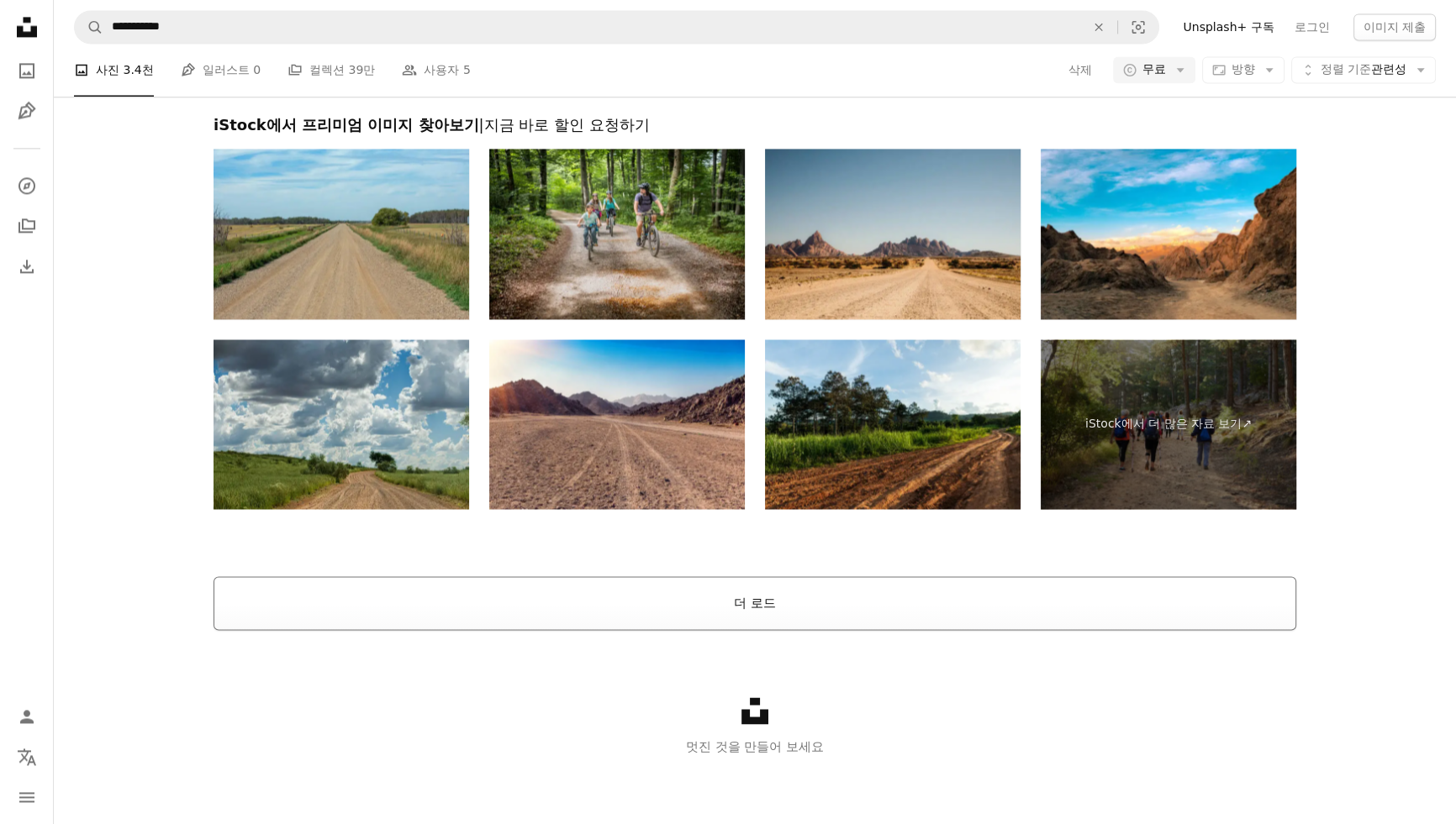
scroll to position [2328, 0]
click at [831, 615] on button "더 로드" at bounding box center [754, 603] width 1082 height 54
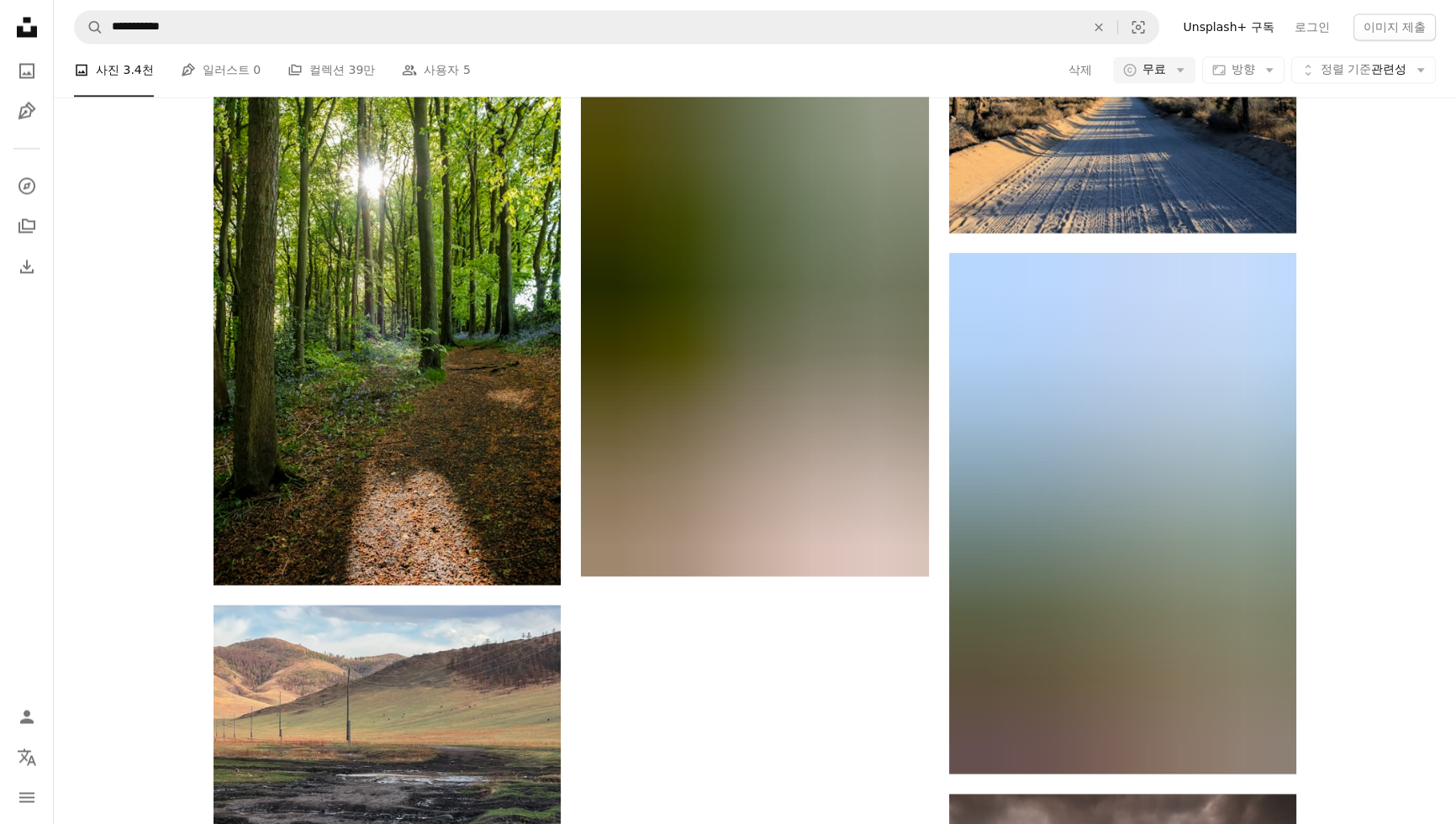
scroll to position [8440, 0]
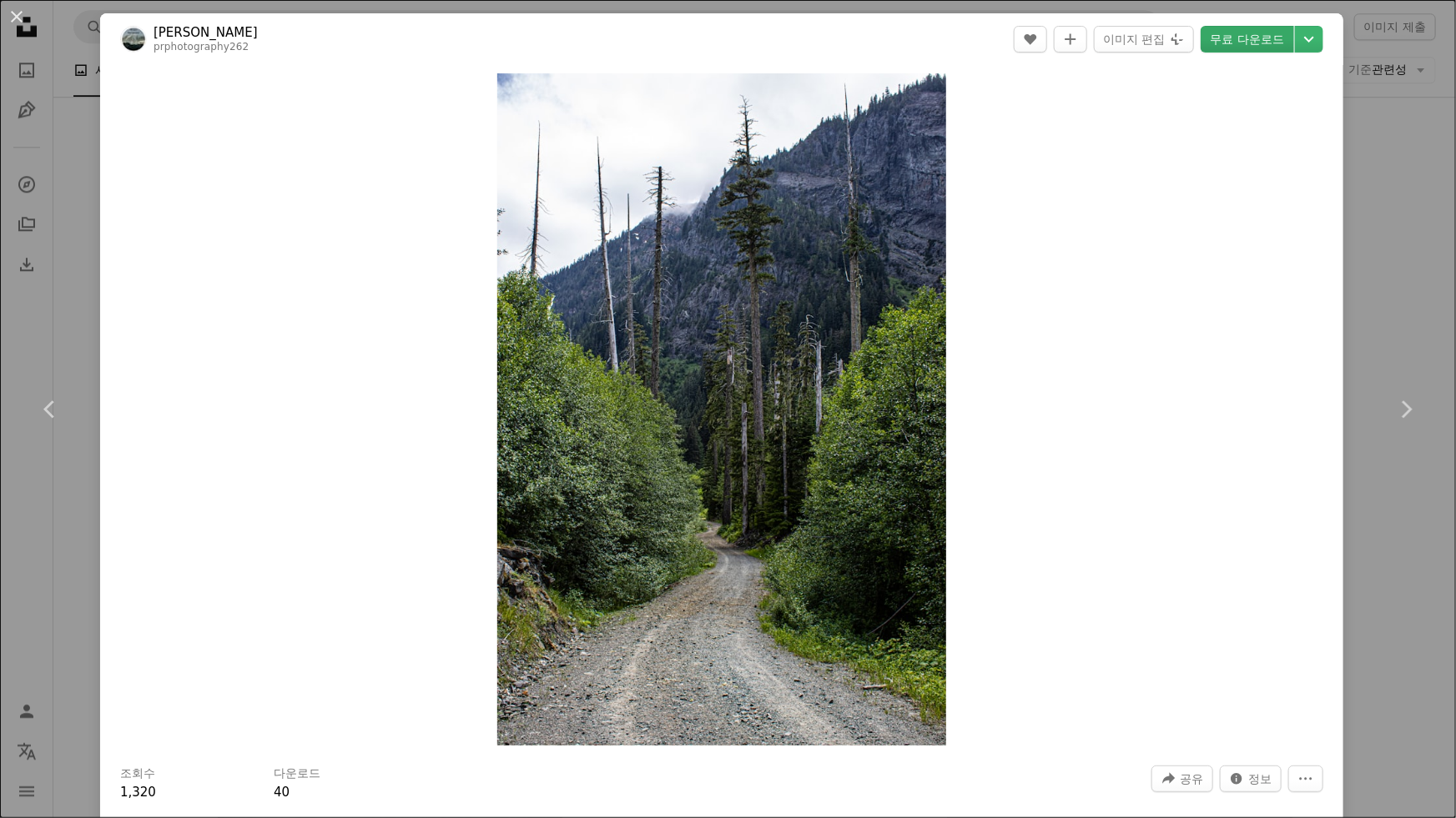
click at [1240, 45] on link "무료 다운로드" at bounding box center [1247, 39] width 93 height 27
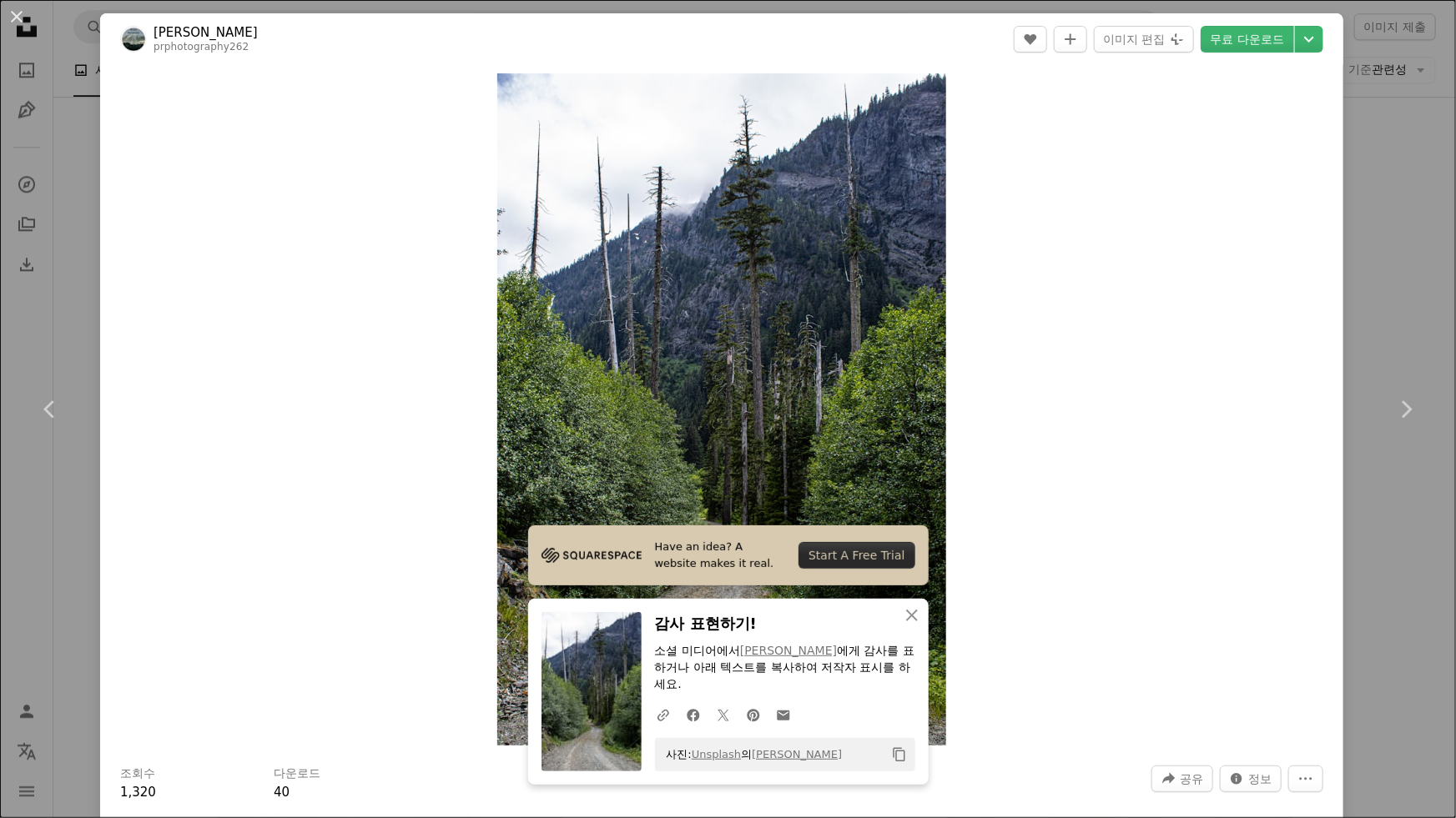
click at [1373, 510] on div "An X shape Chevron left Chevron right Have an idea? A website makes it real. St…" at bounding box center [728, 409] width 1456 height 818
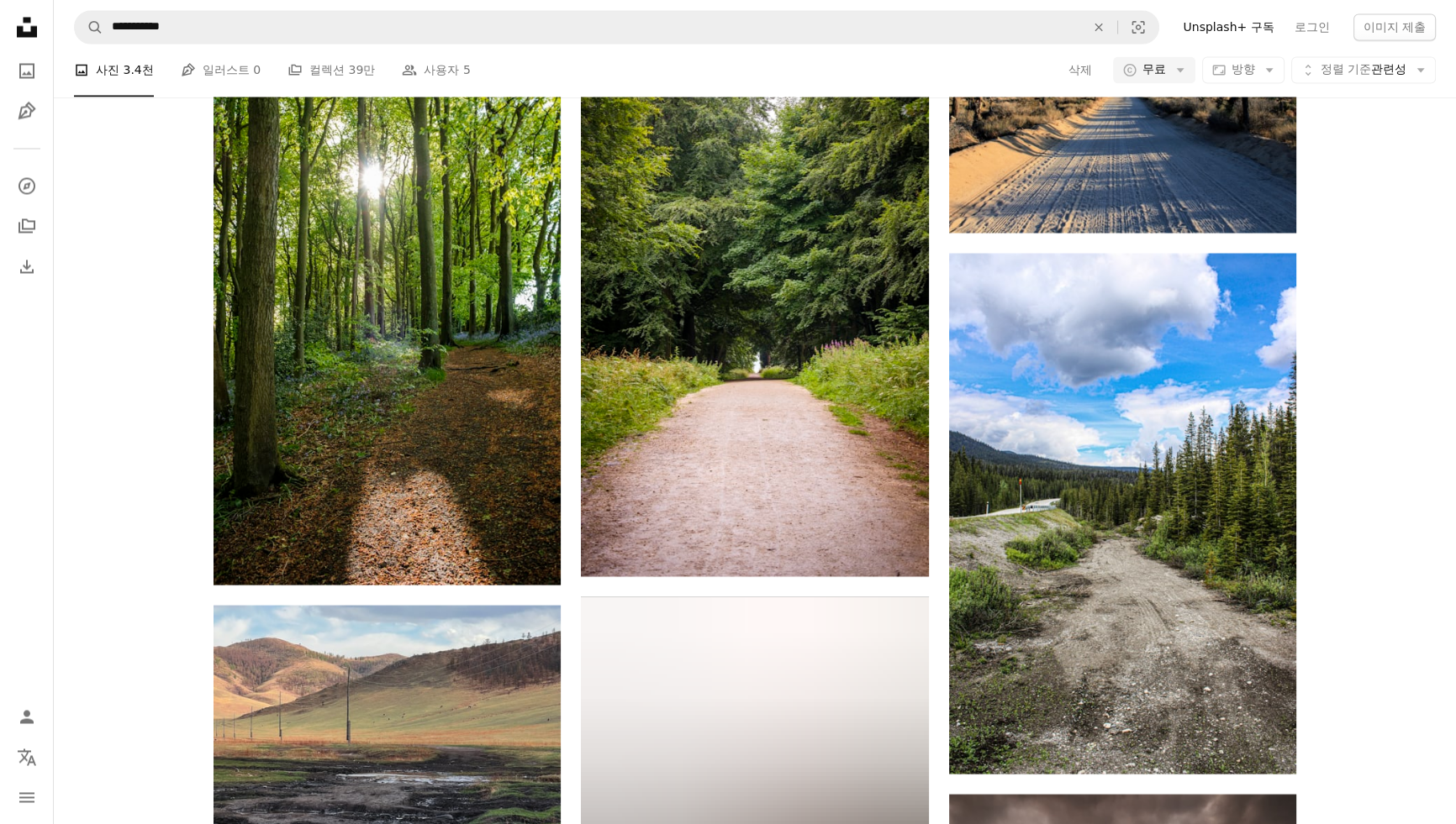
scroll to position [21582, 0]
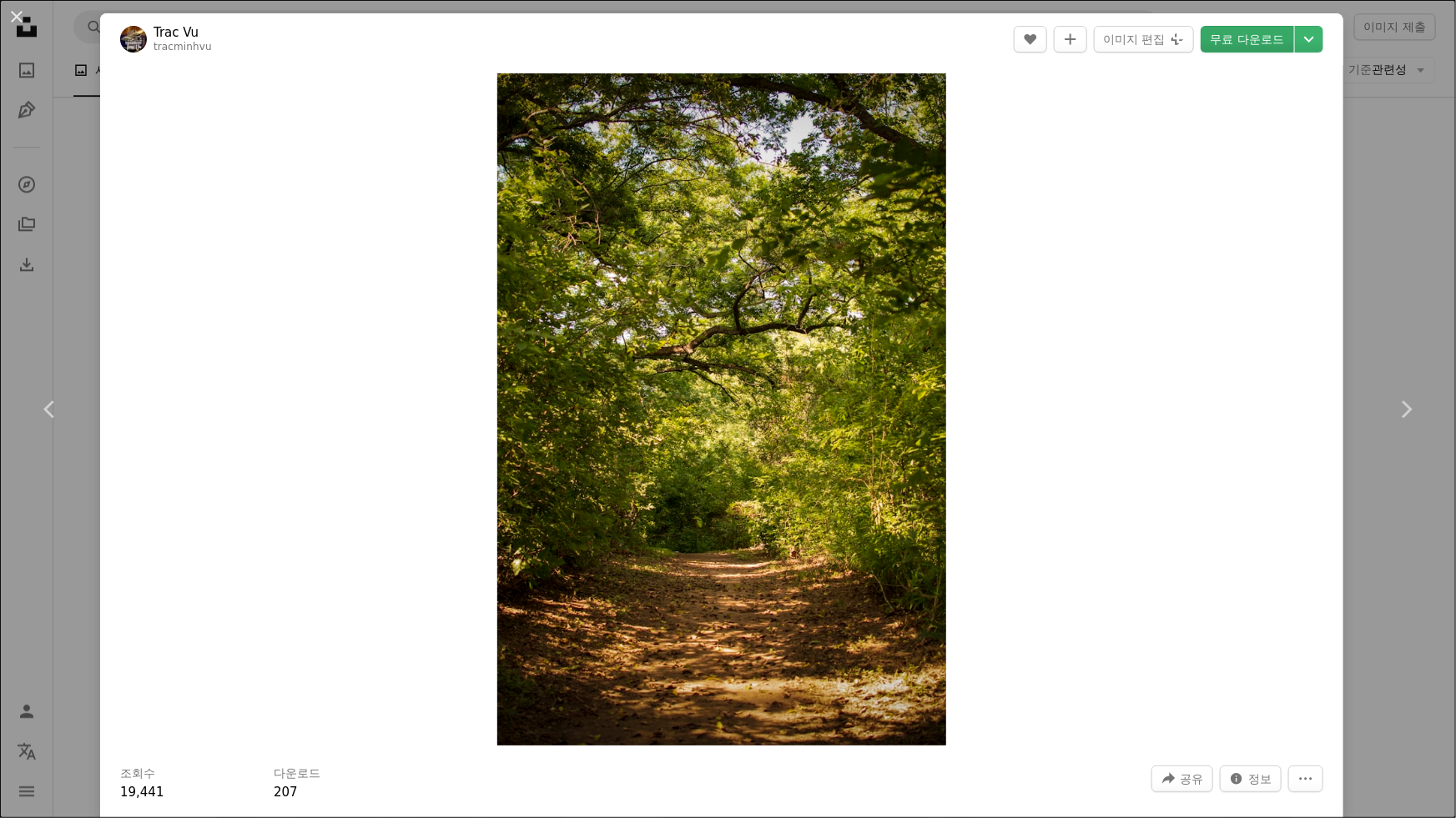
click at [1241, 36] on link "무료 다운로드" at bounding box center [1247, 39] width 93 height 27
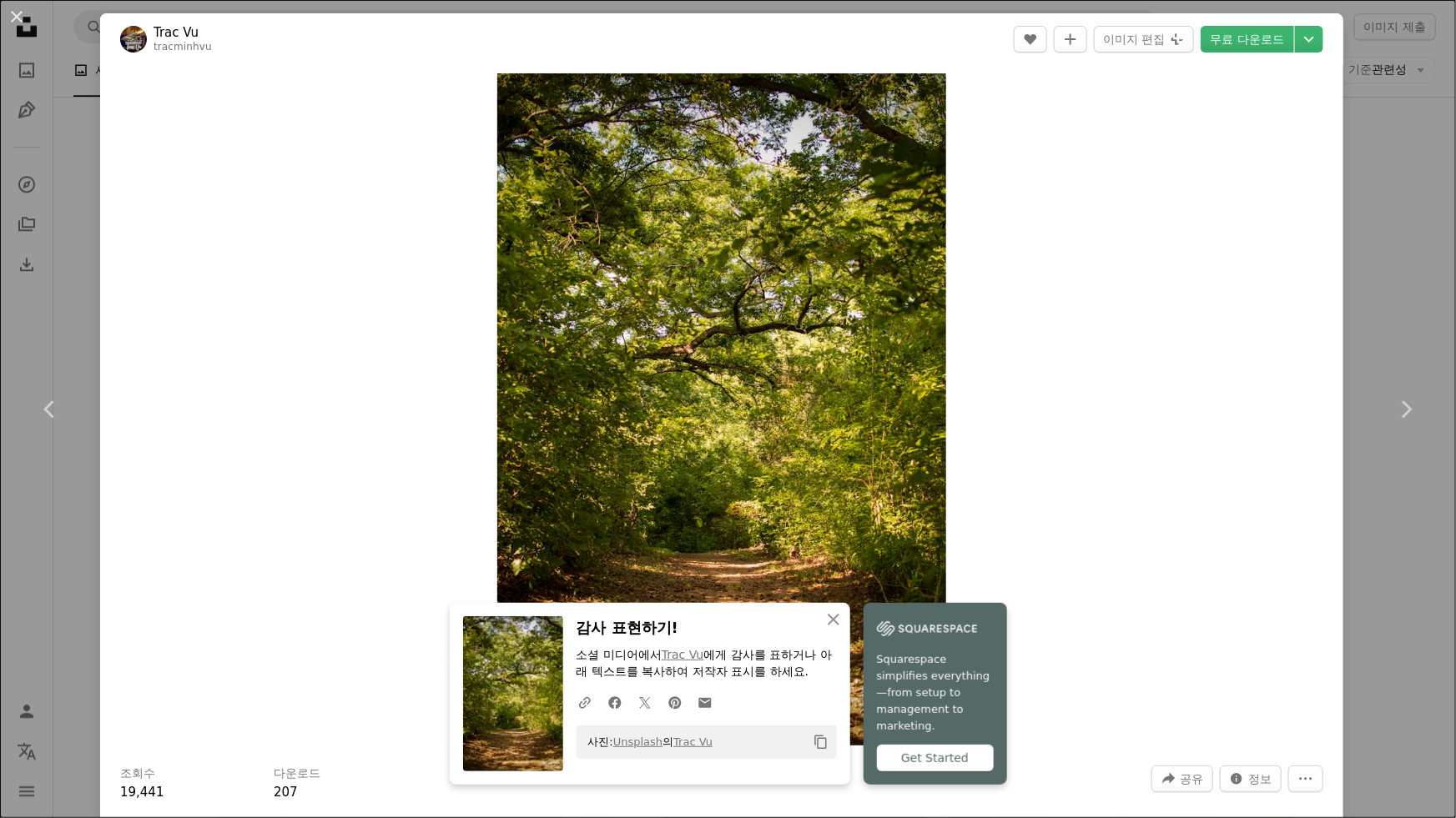
click at [1374, 177] on div "An X shape Chevron left Chevron right An X shape 닫기 감사 표현하기! 소셜 미디어에서 Trac Vu 에…" at bounding box center [728, 409] width 1456 height 818
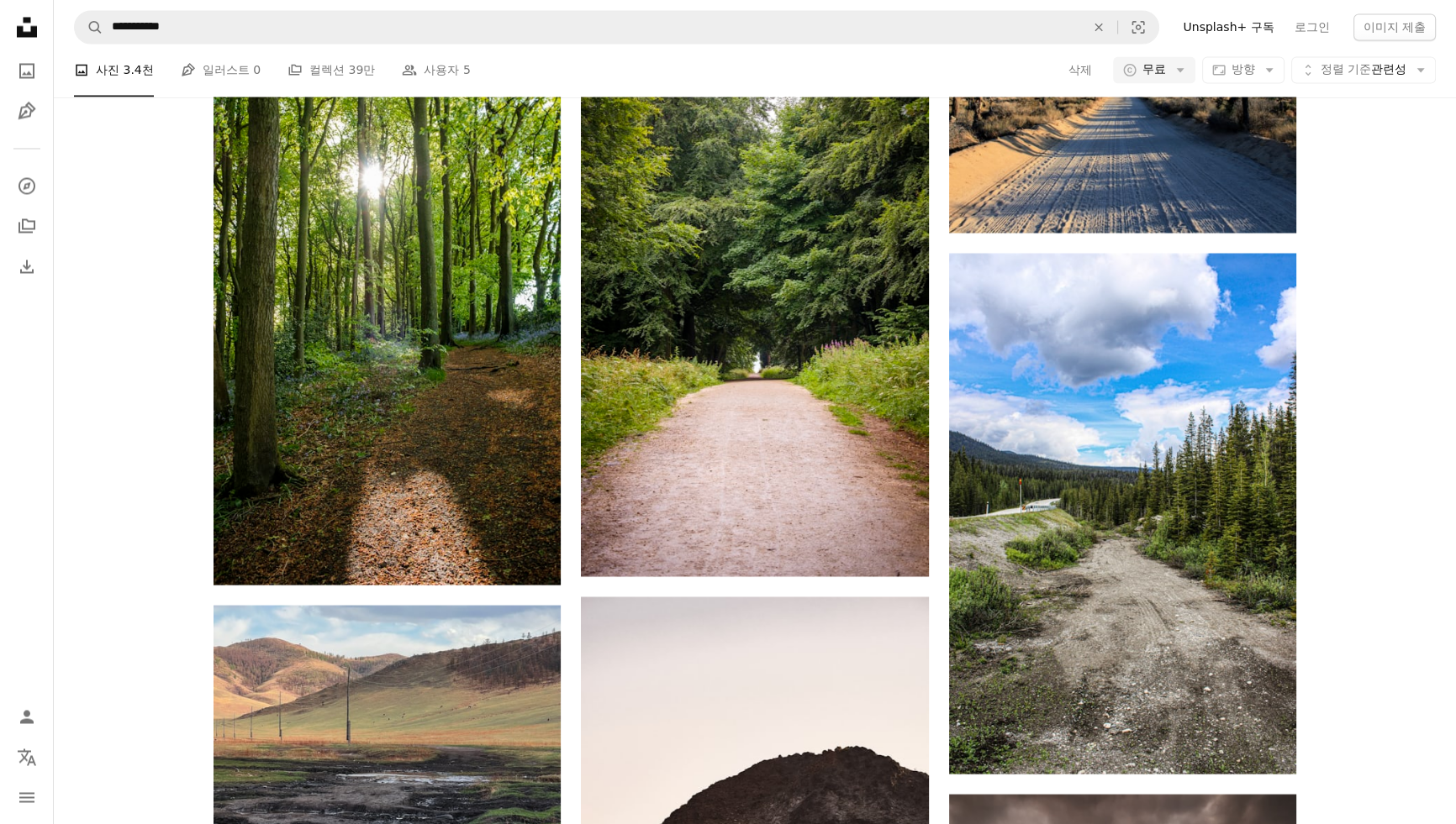
scroll to position [22497, 0]
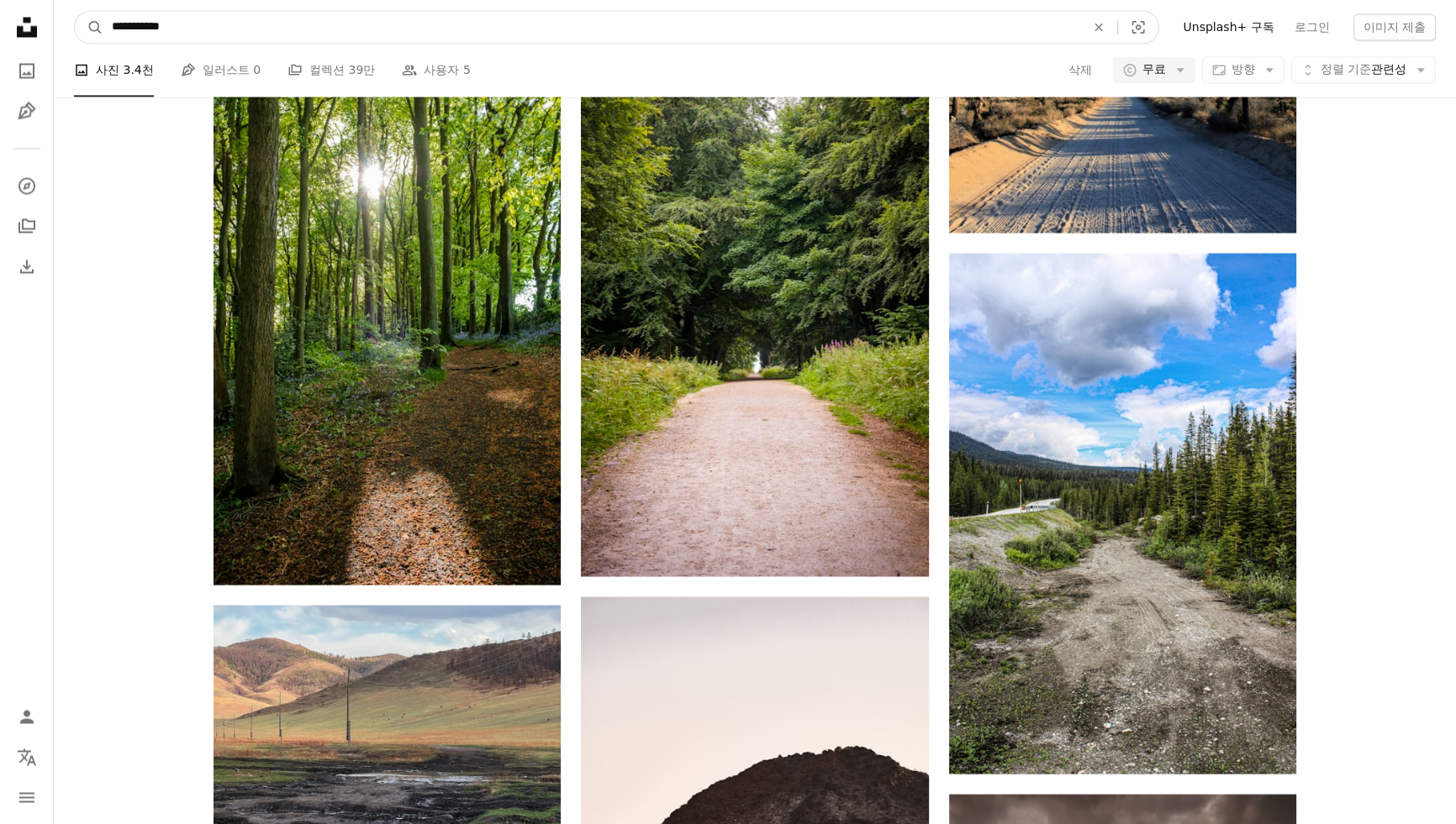
click at [306, 17] on input "**********" at bounding box center [592, 26] width 977 height 32
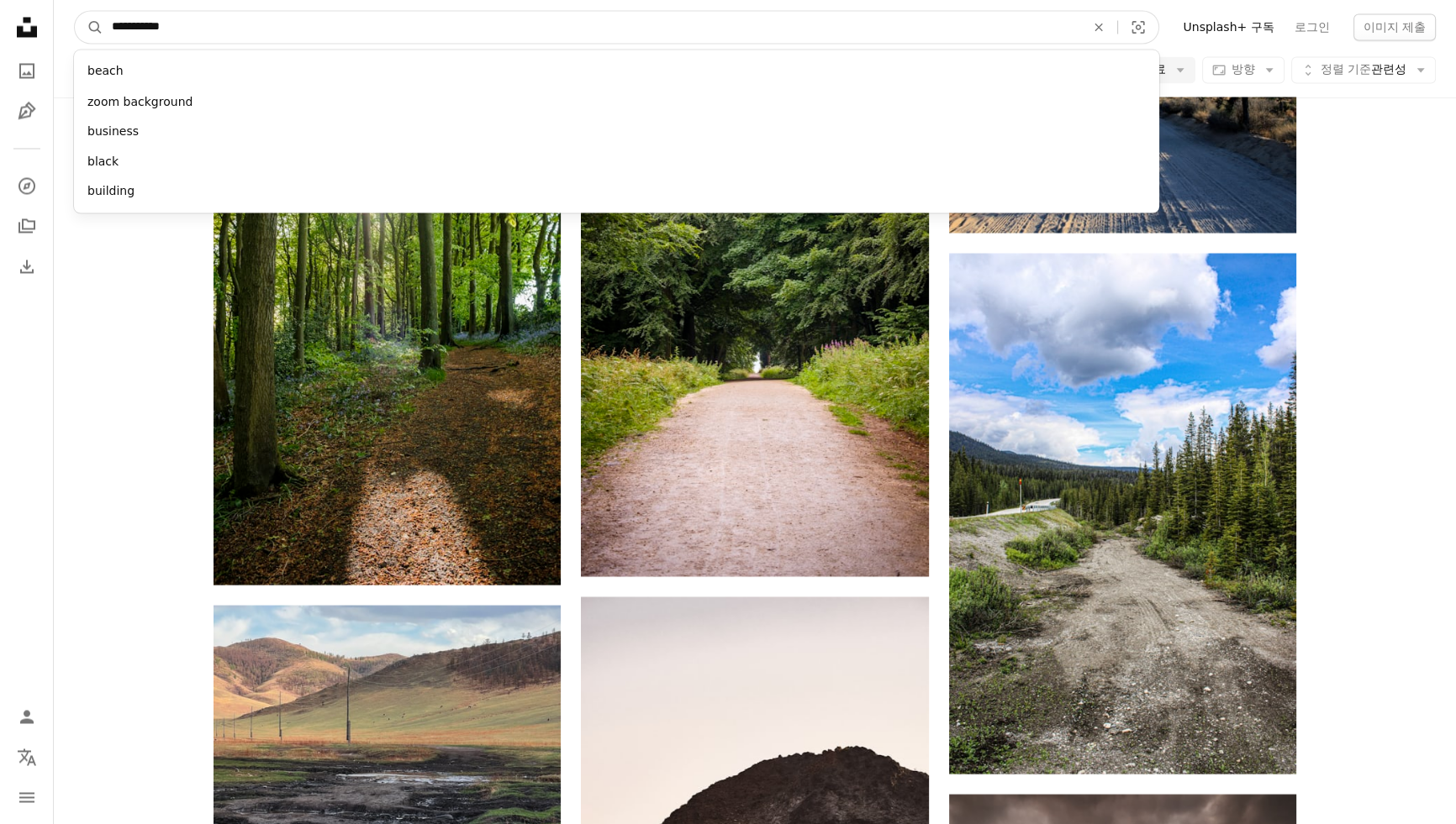
type input "**********"
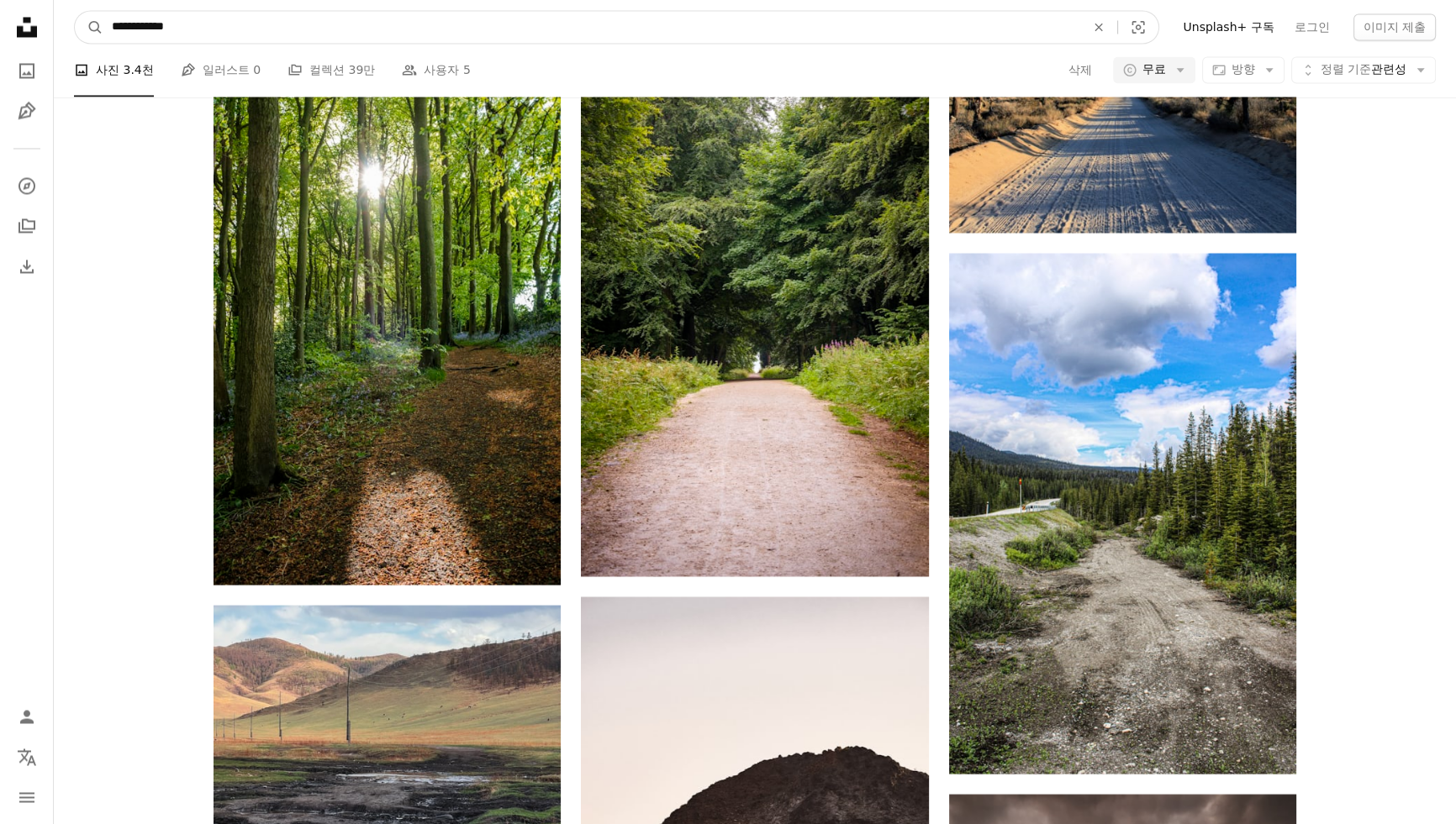
click button "A magnifying glass" at bounding box center [89, 26] width 29 height 32
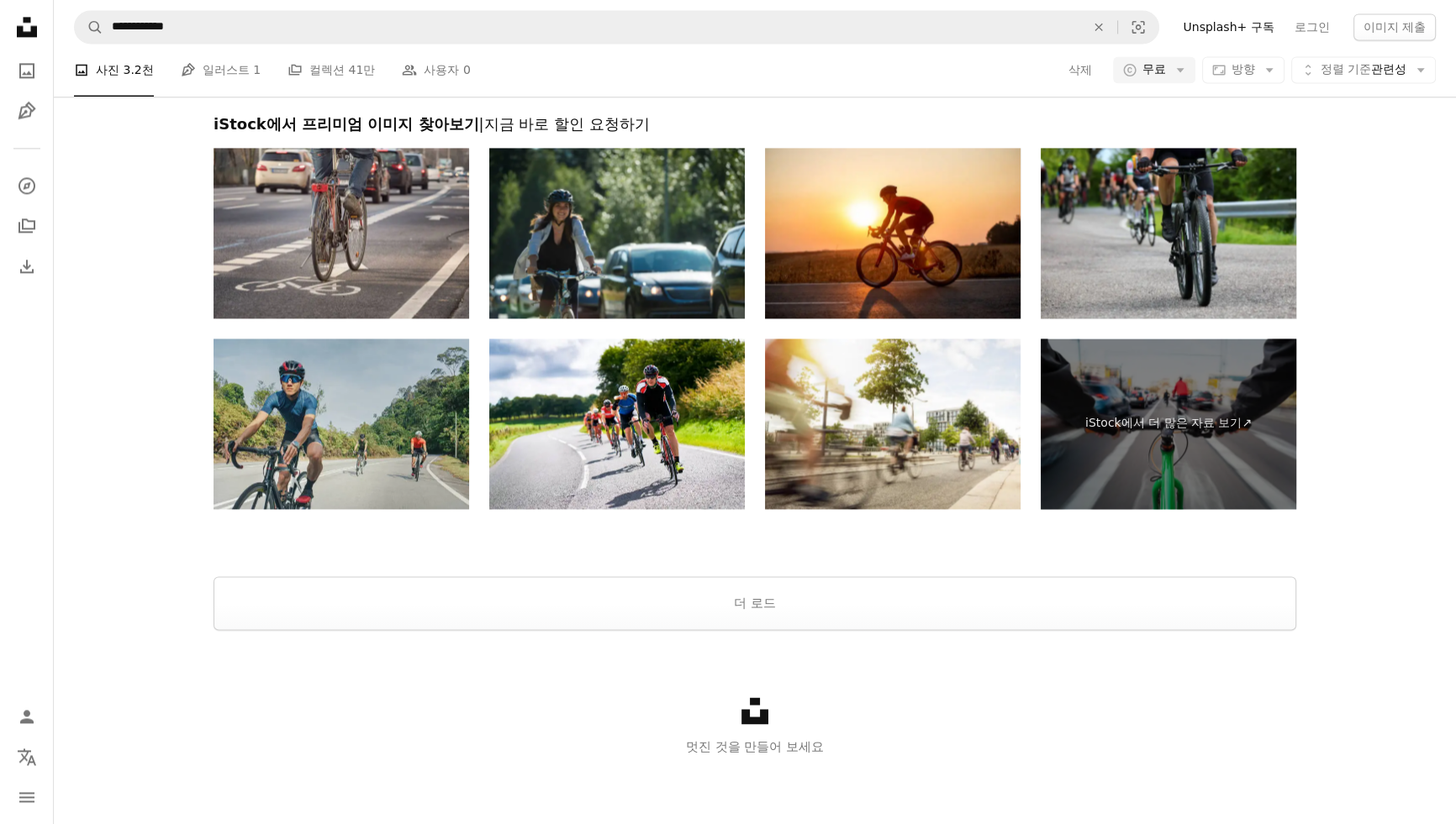
scroll to position [1528, 0]
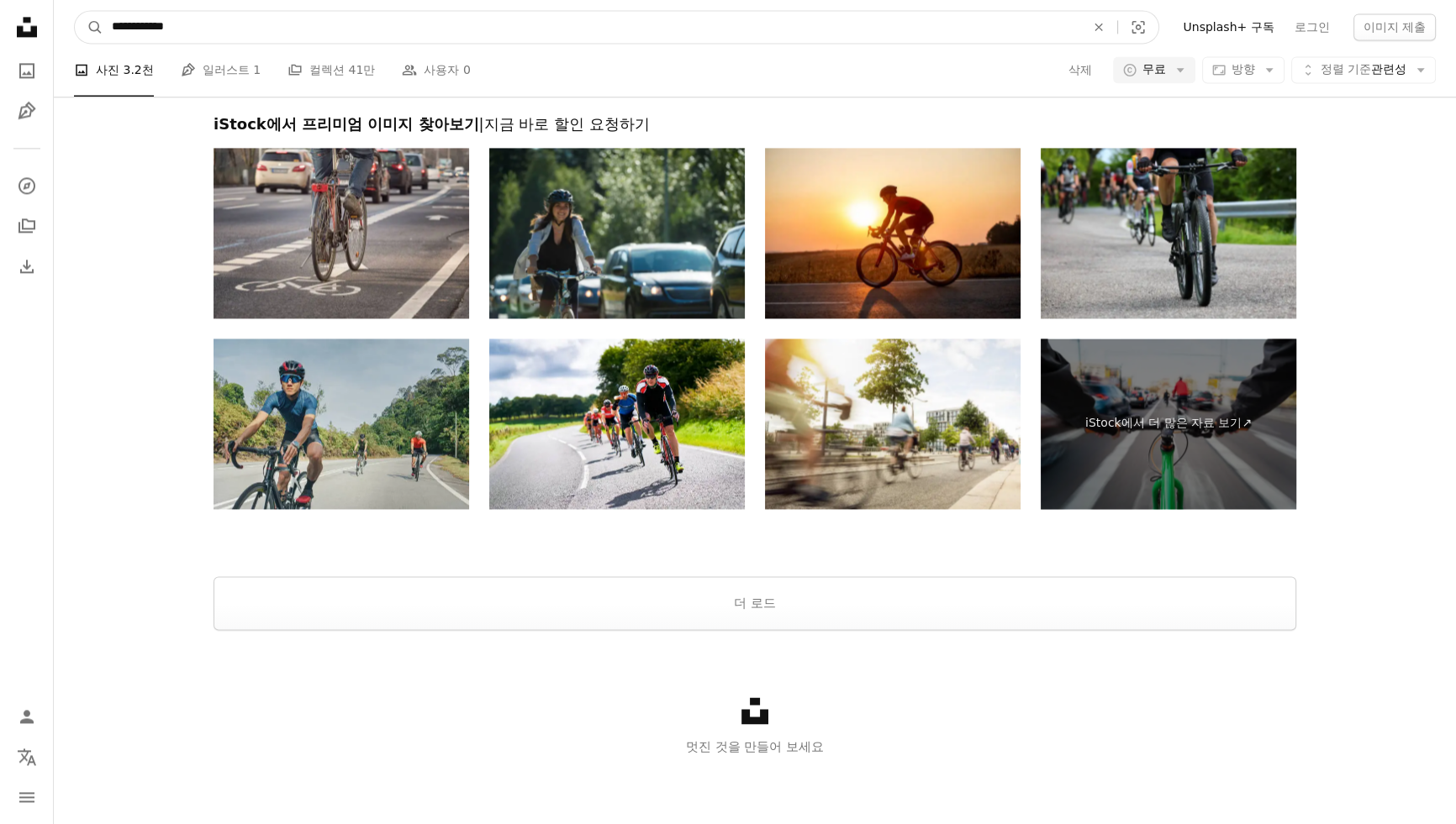
click at [411, 33] on input "**********" at bounding box center [592, 26] width 977 height 32
type input "**********"
click at [75, 11] on button "A magnifying glass" at bounding box center [89, 26] width 29 height 32
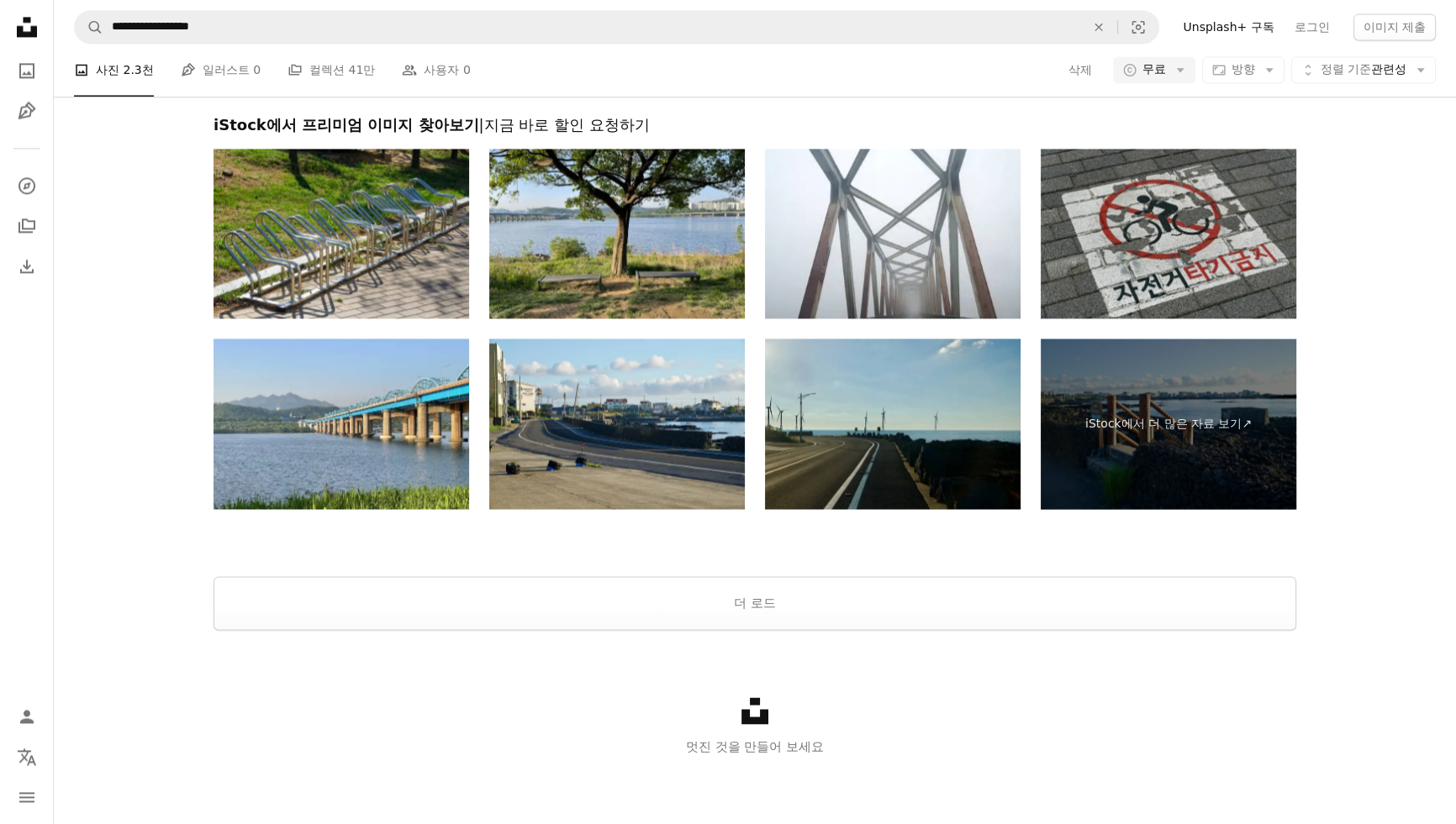
scroll to position [2395, 0]
click at [903, 596] on button "더 로드" at bounding box center [754, 603] width 1082 height 54
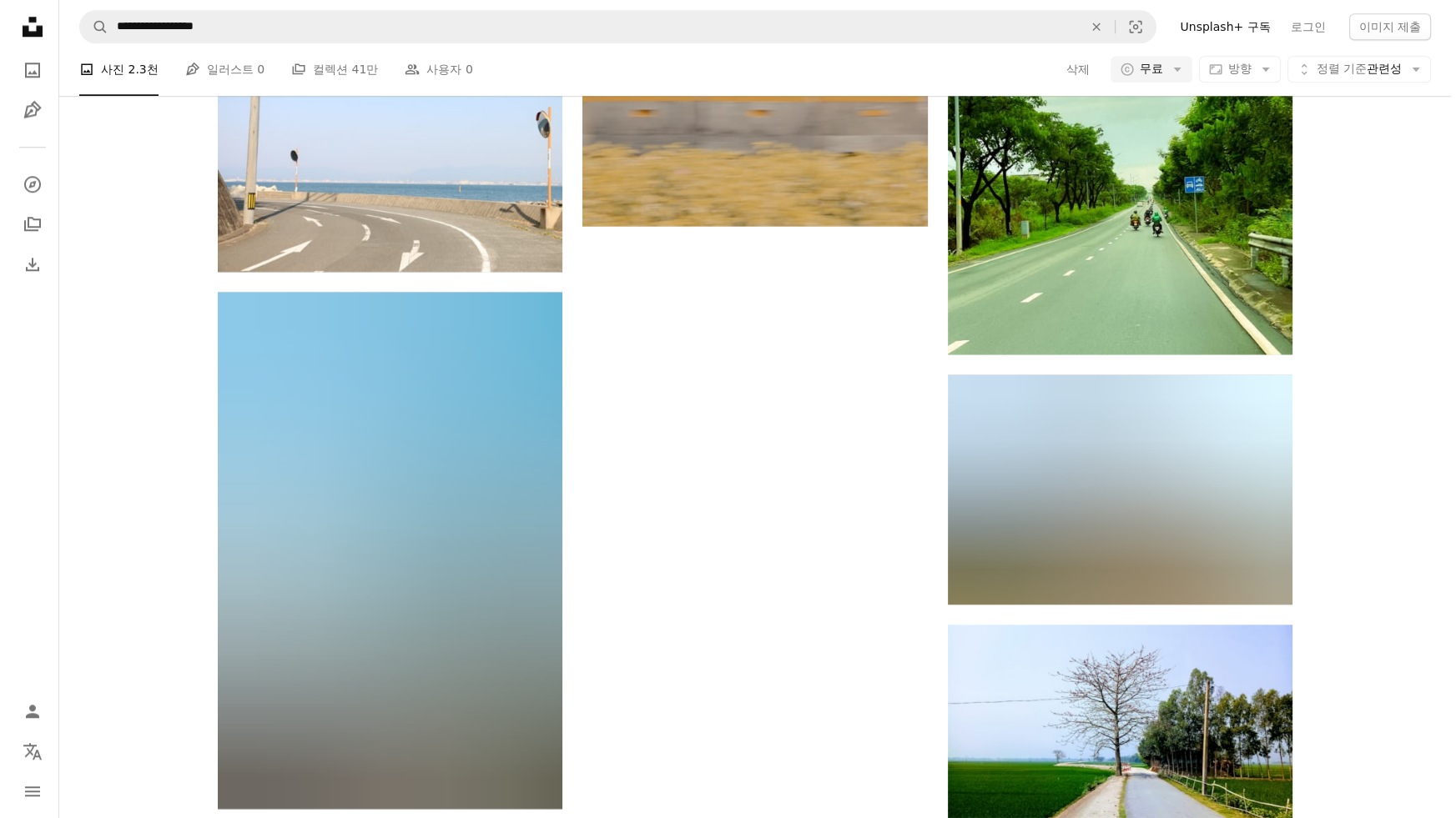
scroll to position [6625, 0]
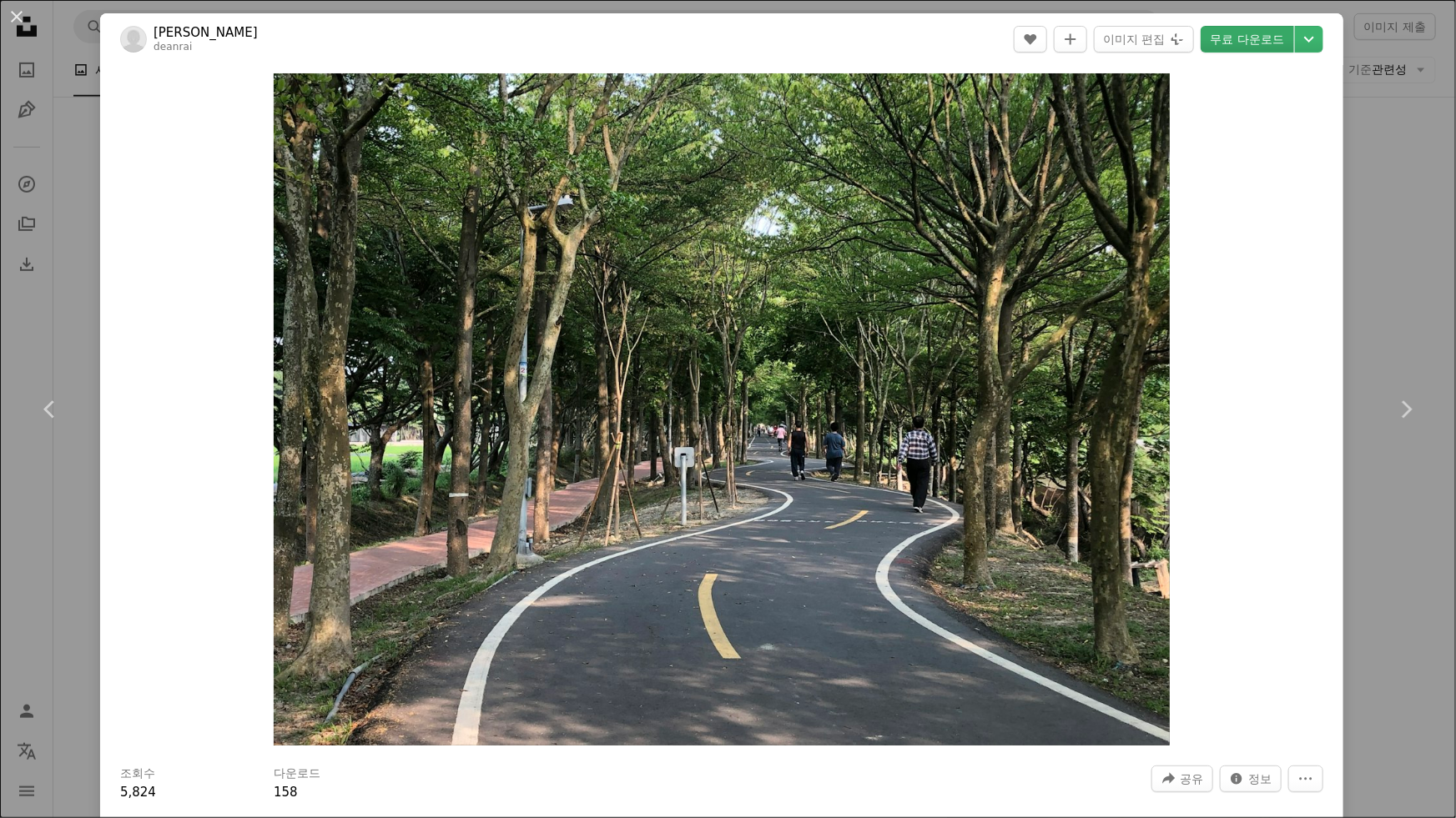
click at [1251, 36] on link "무료 다운로드" at bounding box center [1247, 39] width 93 height 27
